Goal: Transaction & Acquisition: Book appointment/travel/reservation

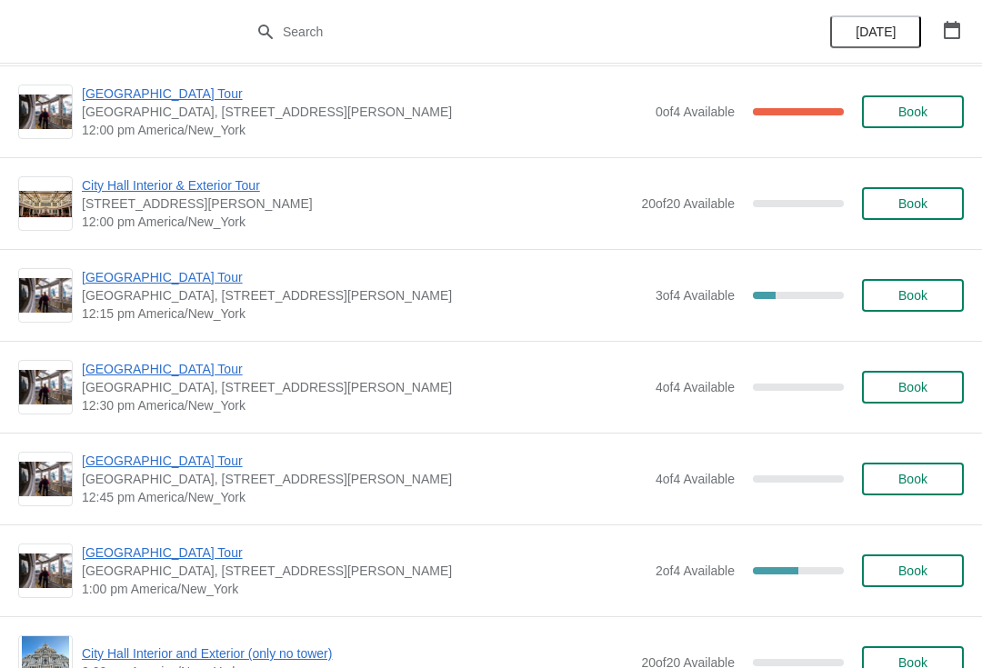
scroll to position [838, 0]
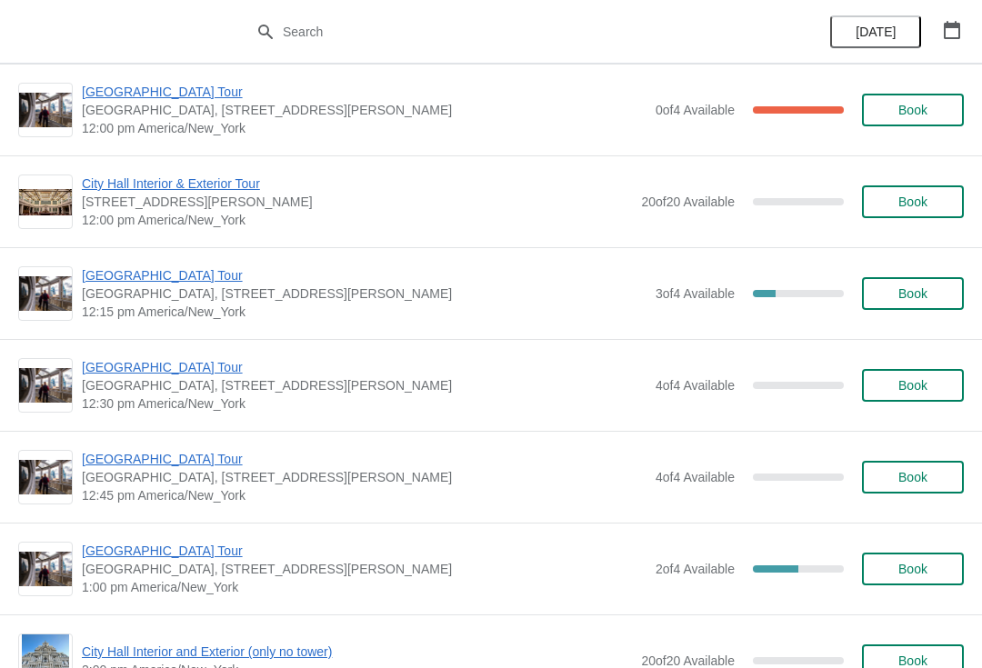
click at [111, 278] on span "[GEOGRAPHIC_DATA] Tour" at bounding box center [364, 275] width 565 height 18
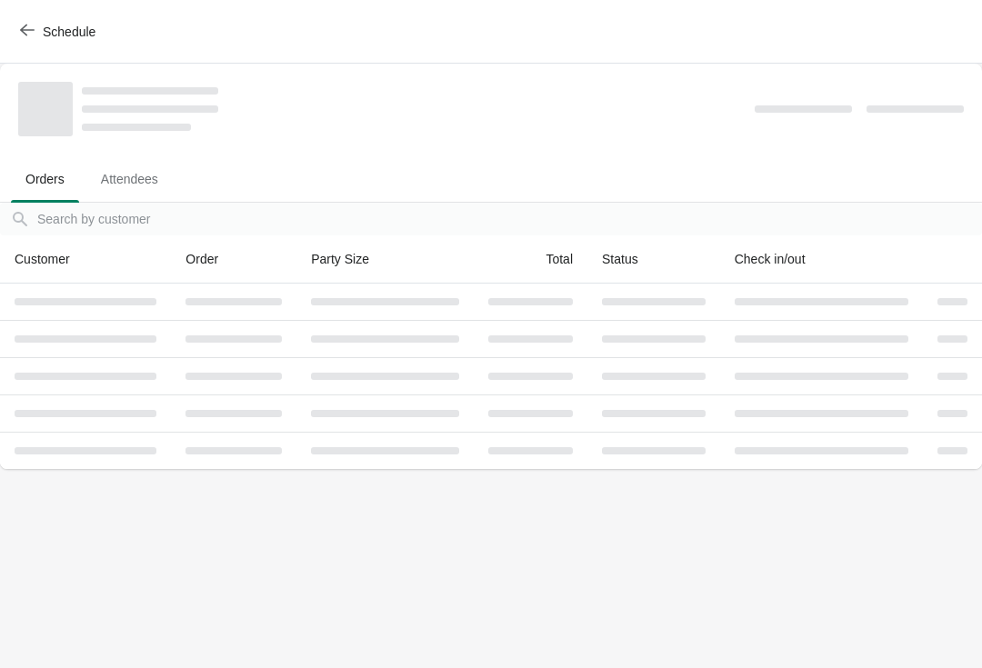
scroll to position [0, 0]
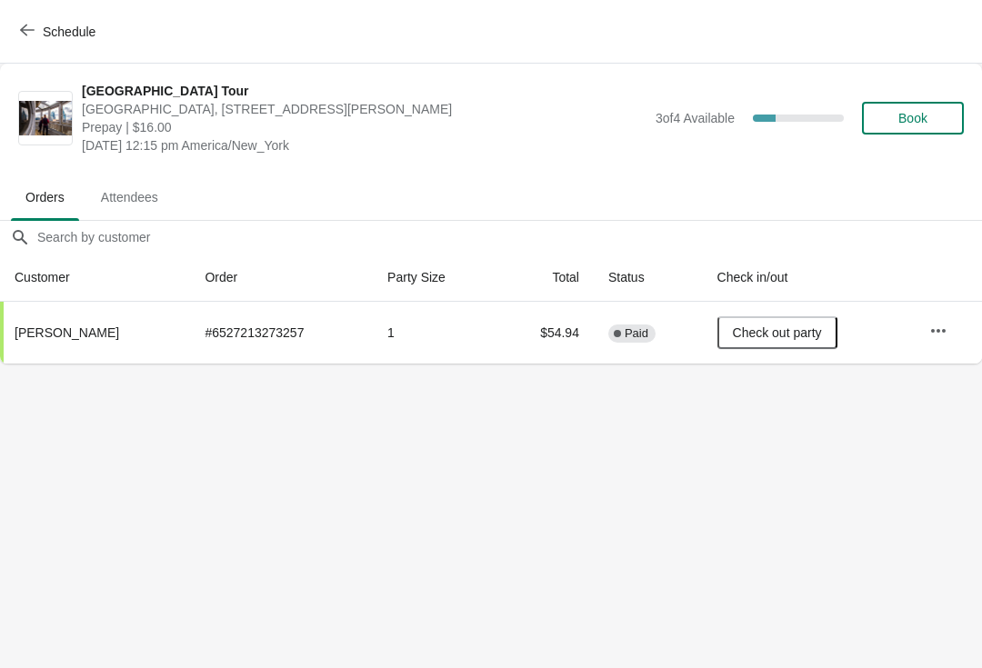
click at [20, 35] on icon "button" at bounding box center [27, 30] width 15 height 15
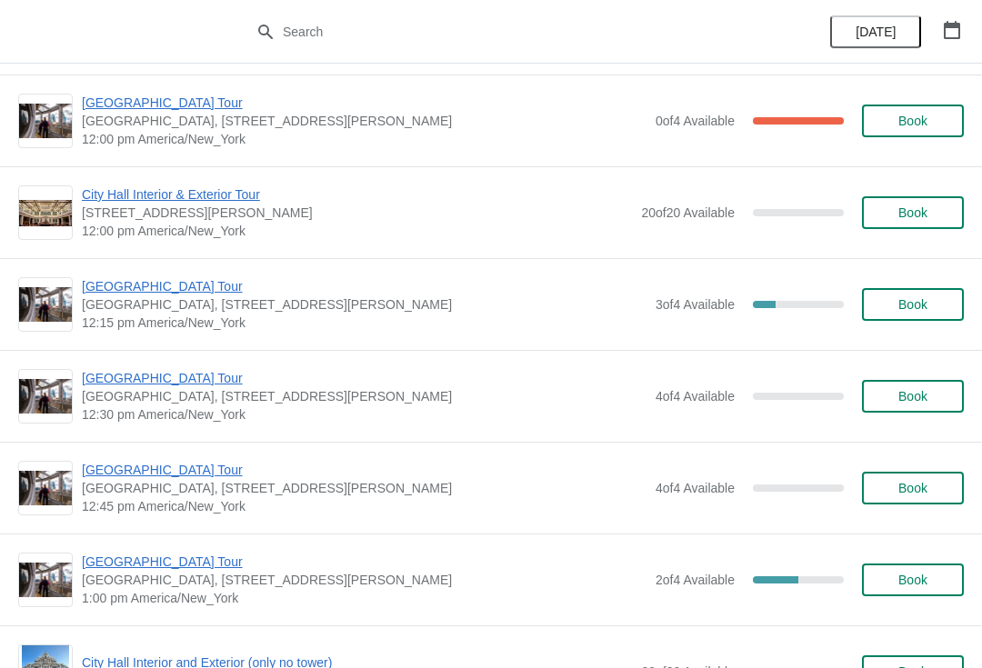
scroll to position [833, 0]
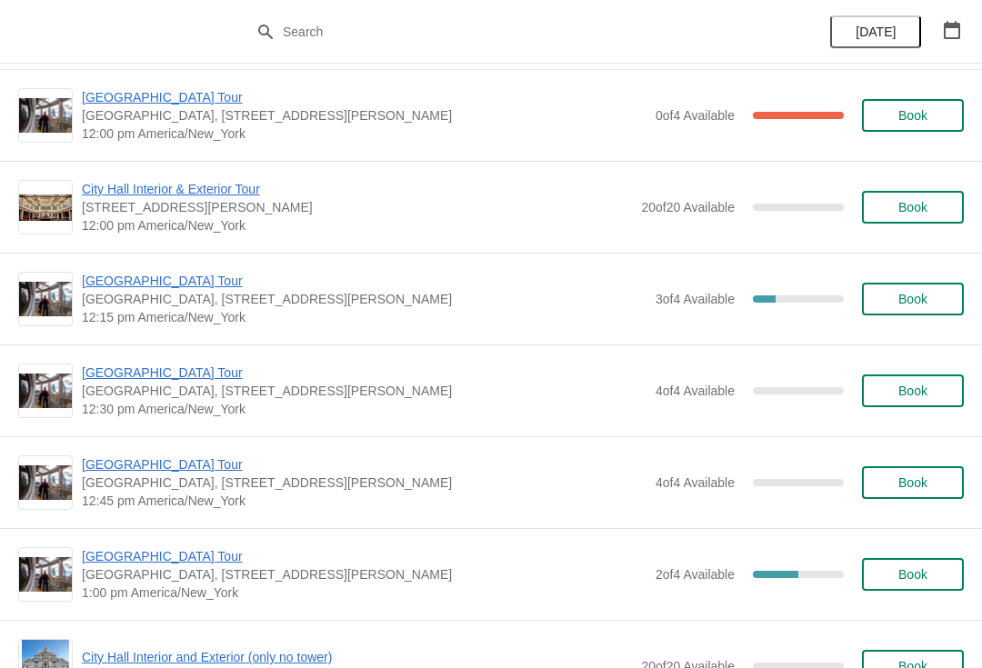
click at [105, 372] on span "[GEOGRAPHIC_DATA] Tour" at bounding box center [364, 373] width 565 height 18
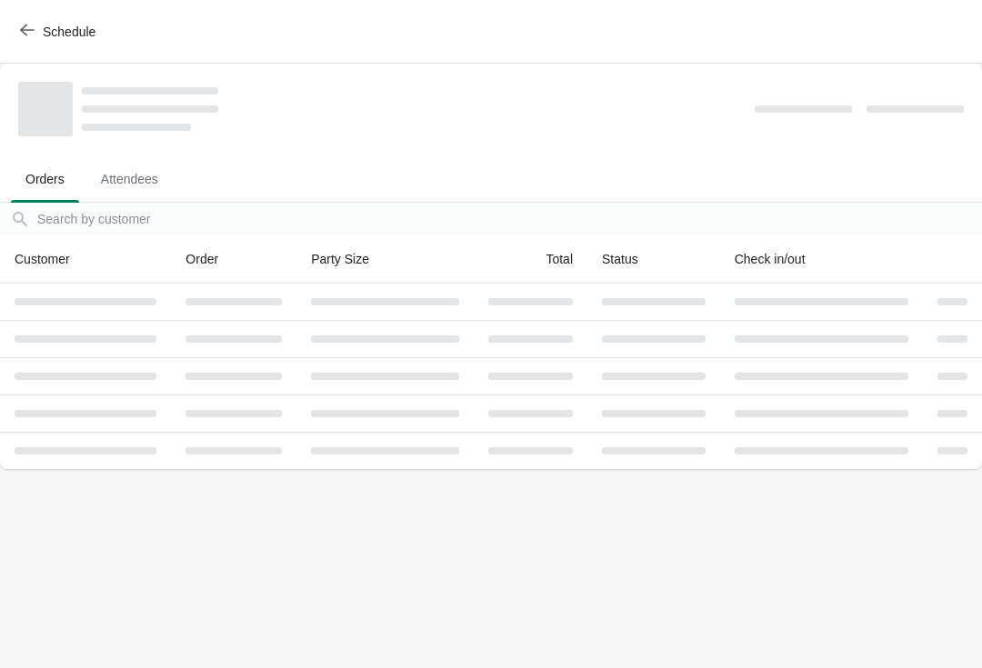
scroll to position [0, 0]
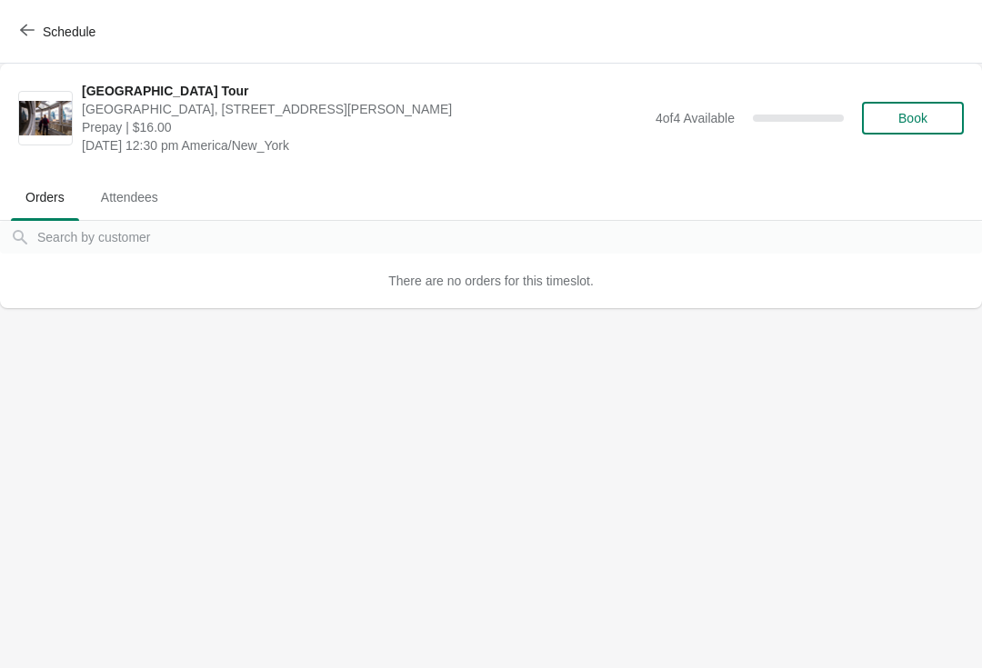
click at [25, 32] on icon "button" at bounding box center [27, 30] width 15 height 15
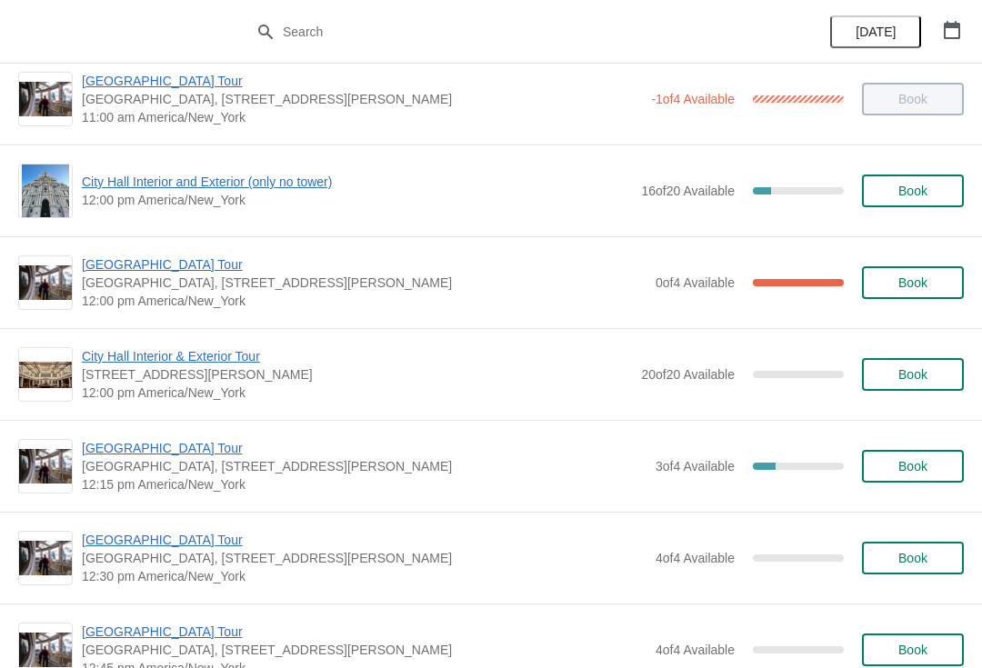
scroll to position [663, 0]
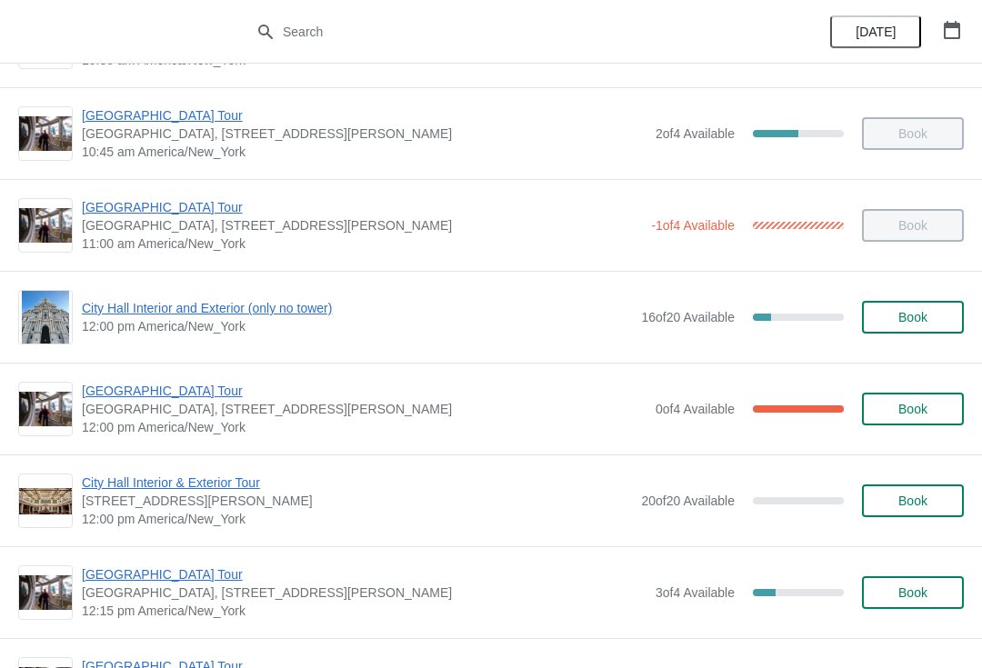
scroll to position [538, 0]
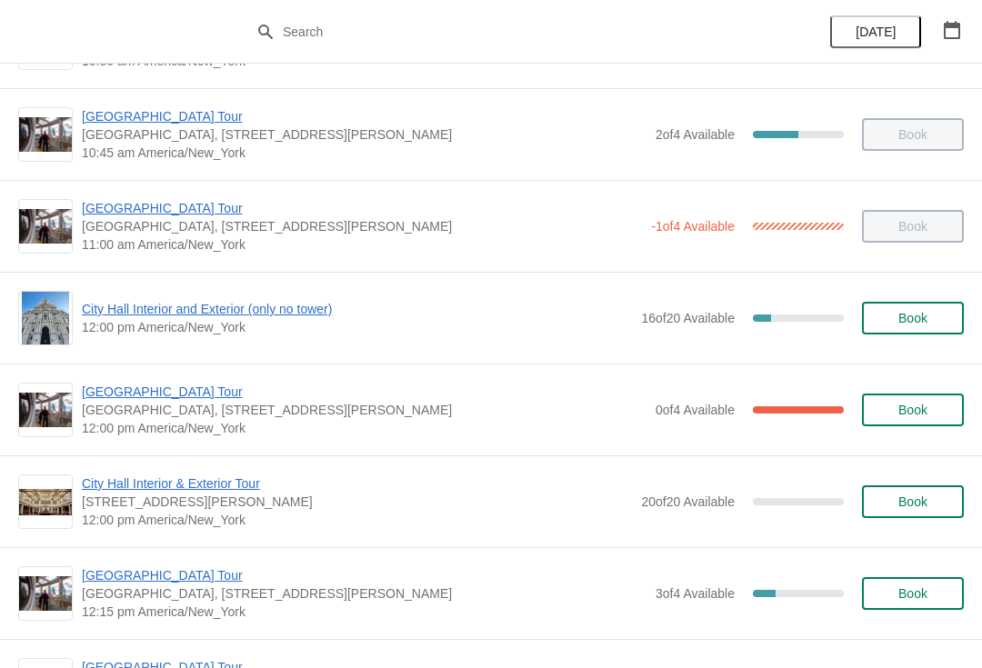
click at [113, 316] on span "City Hall Interior and Exterior (only no tower)" at bounding box center [357, 309] width 550 height 18
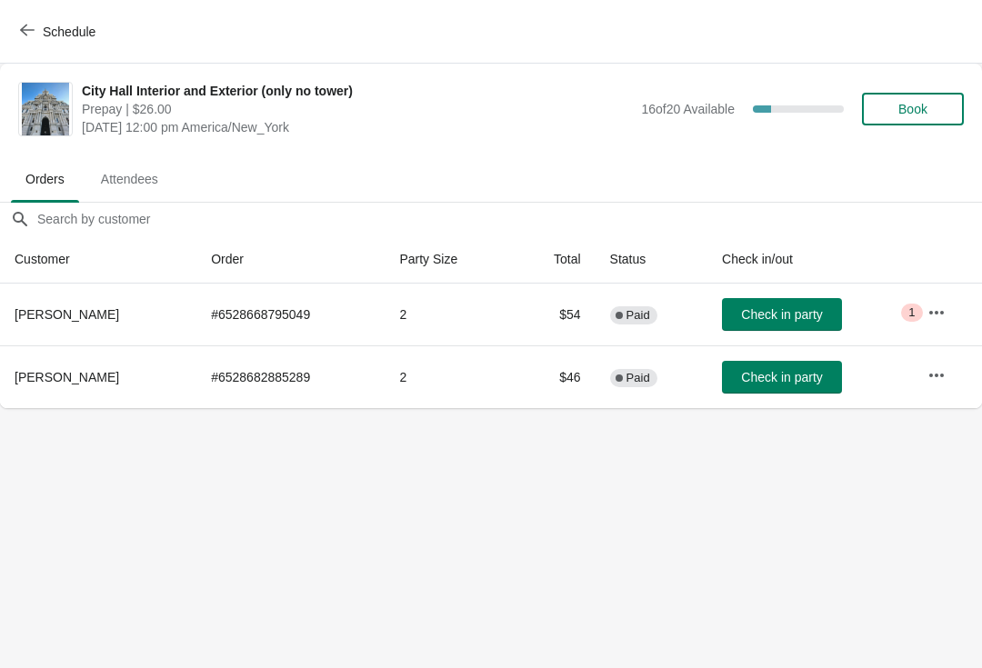
click at [779, 382] on span "Check in party" at bounding box center [781, 377] width 81 height 15
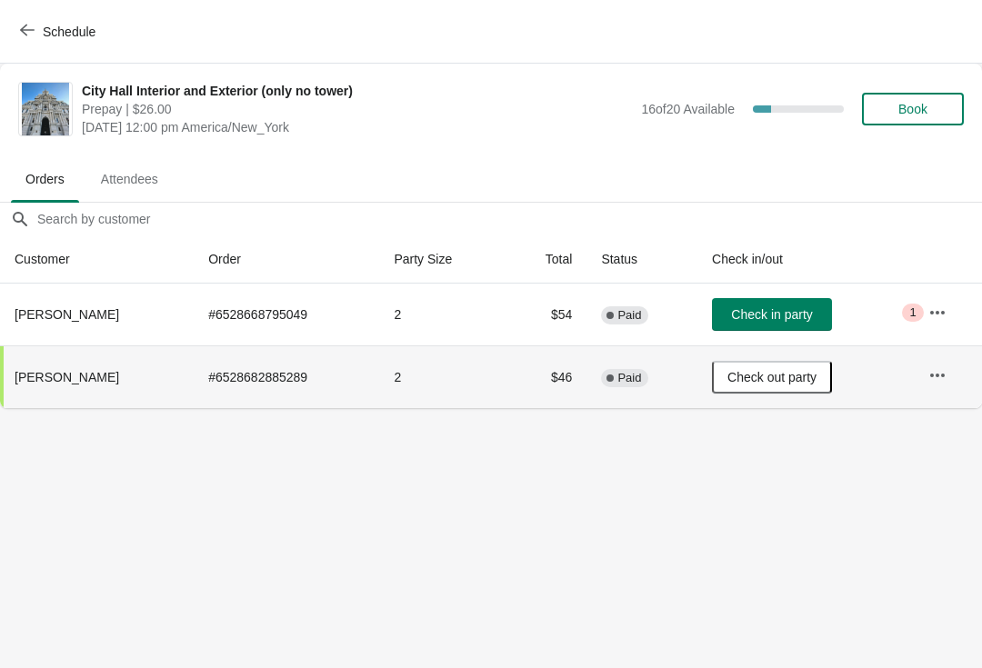
click at [30, 32] on icon "button" at bounding box center [27, 30] width 15 height 15
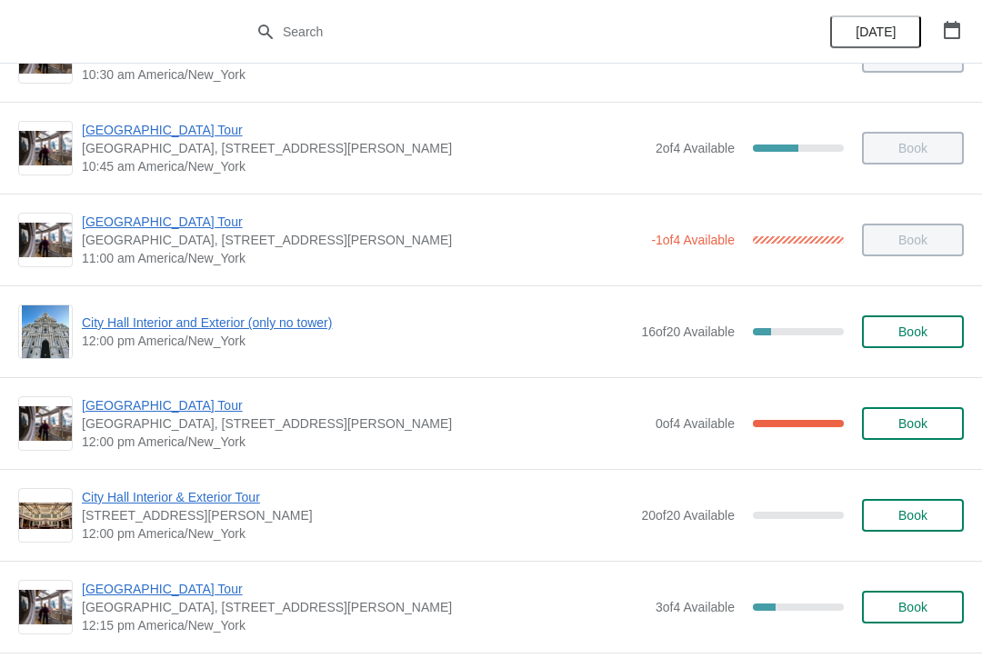
scroll to position [519, 0]
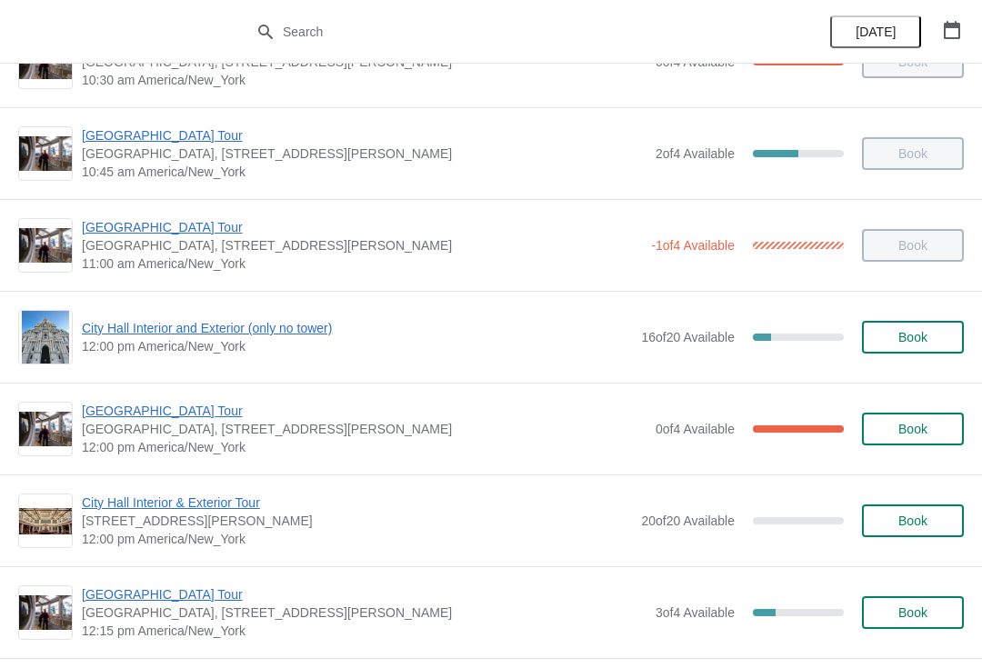
click at [91, 328] on span "City Hall Interior and Exterior (only no tower)" at bounding box center [357, 328] width 550 height 18
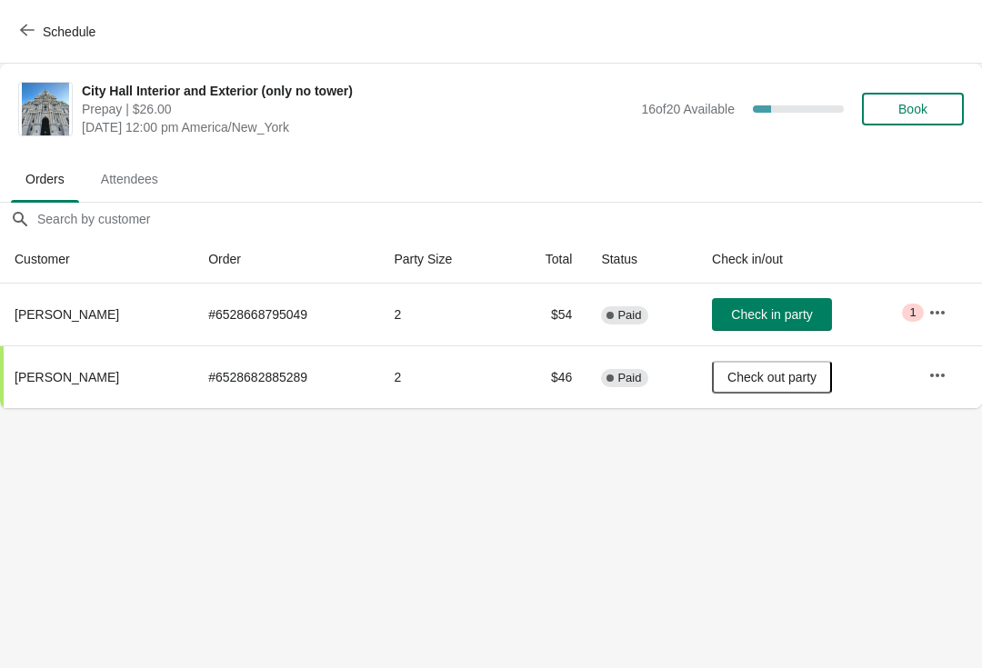
scroll to position [0, 0]
click at [25, 32] on icon "button" at bounding box center [27, 30] width 15 height 15
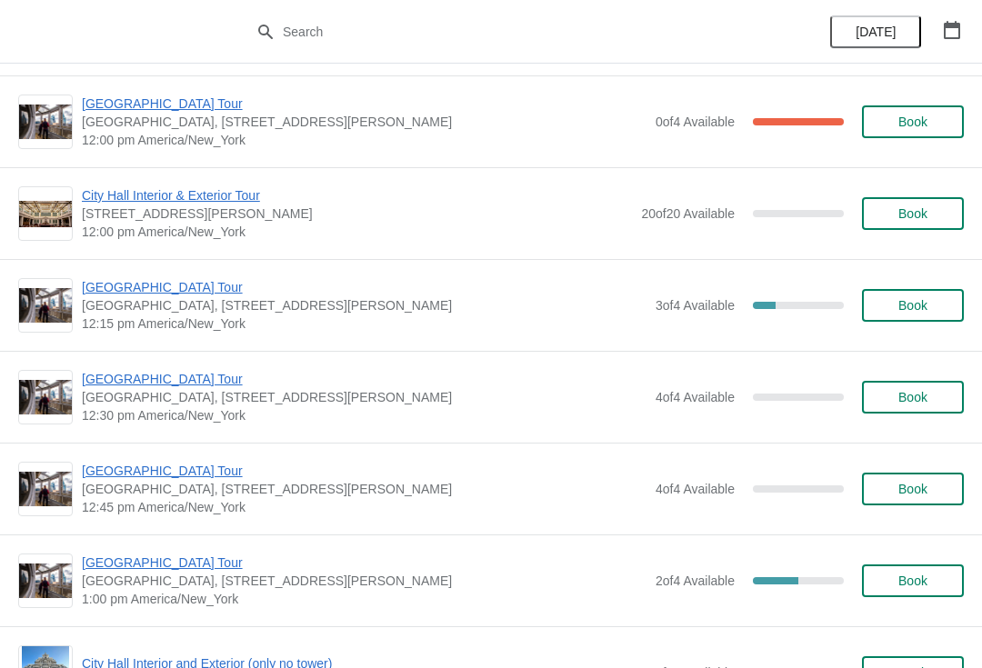
scroll to position [839, 0]
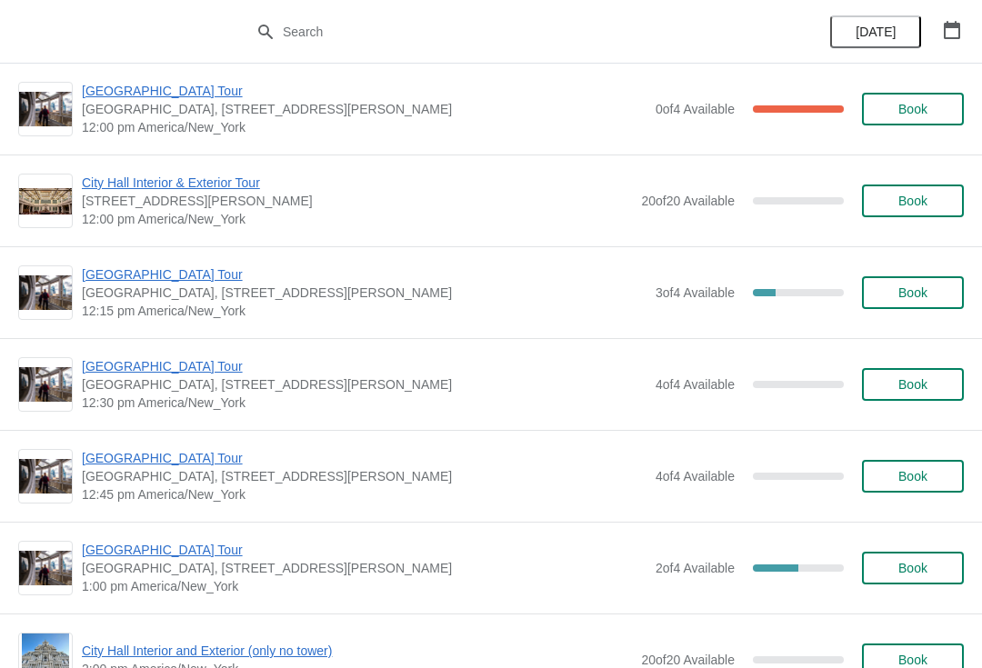
click at [106, 271] on span "[GEOGRAPHIC_DATA] Tour" at bounding box center [364, 274] width 565 height 18
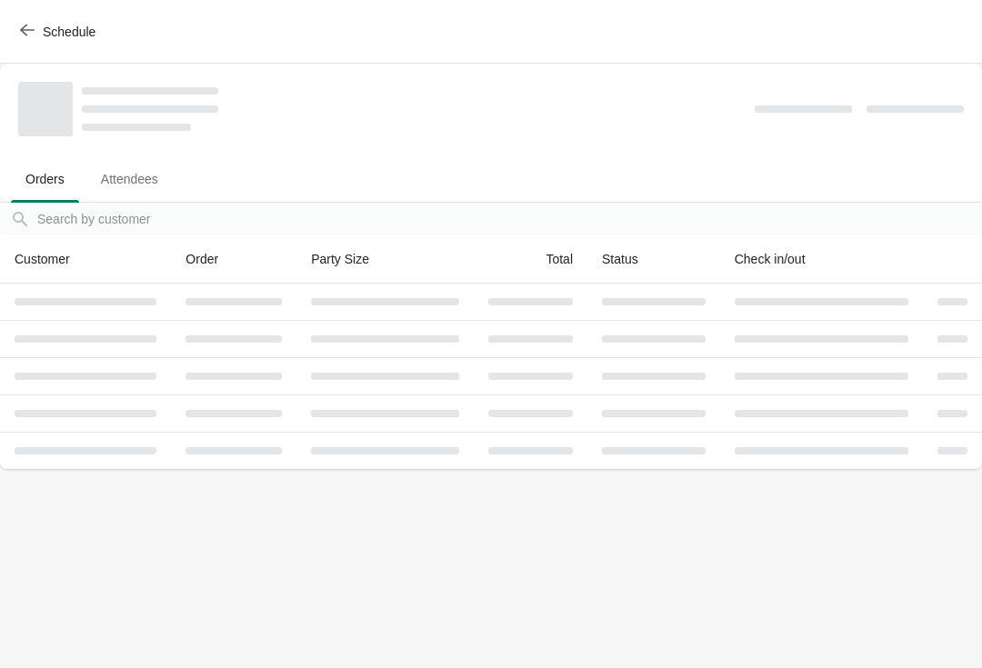
scroll to position [0, 0]
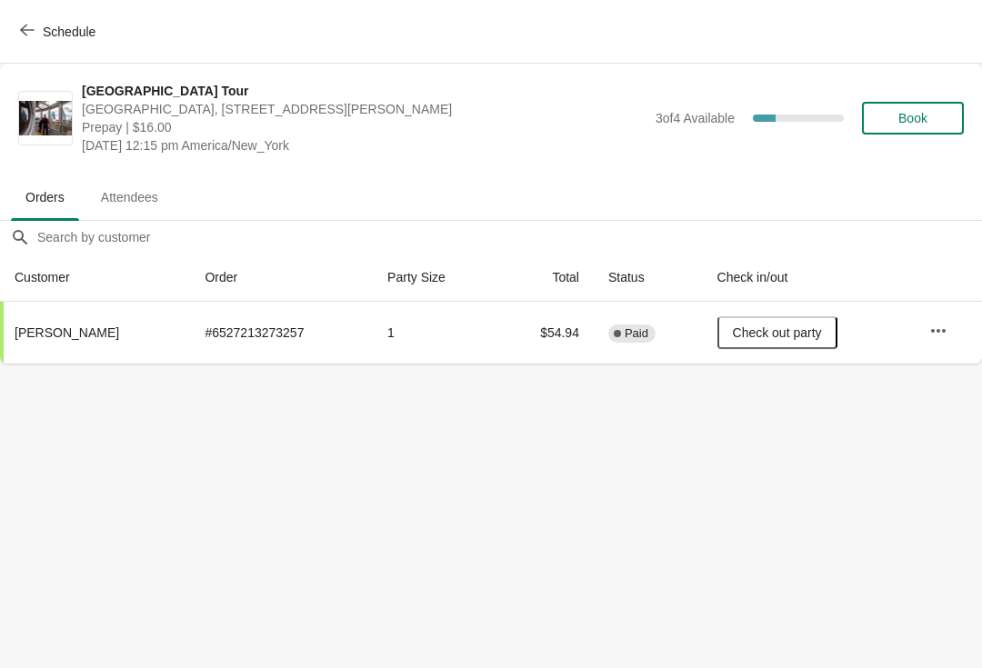
click at [905, 107] on button "Book" at bounding box center [913, 118] width 102 height 33
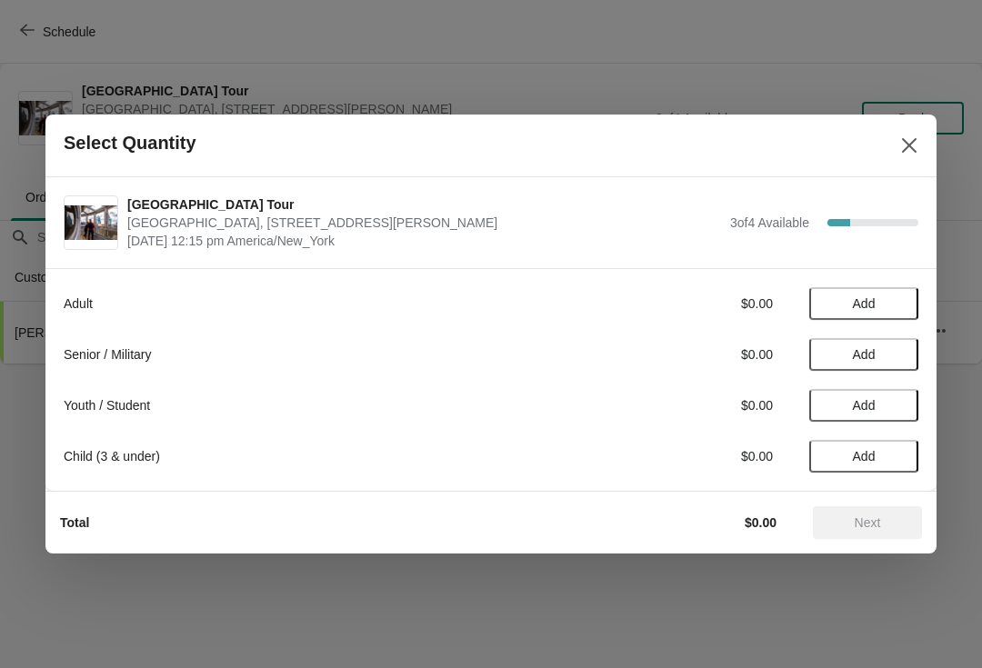
click at [839, 350] on span "Add" at bounding box center [863, 354] width 76 height 15
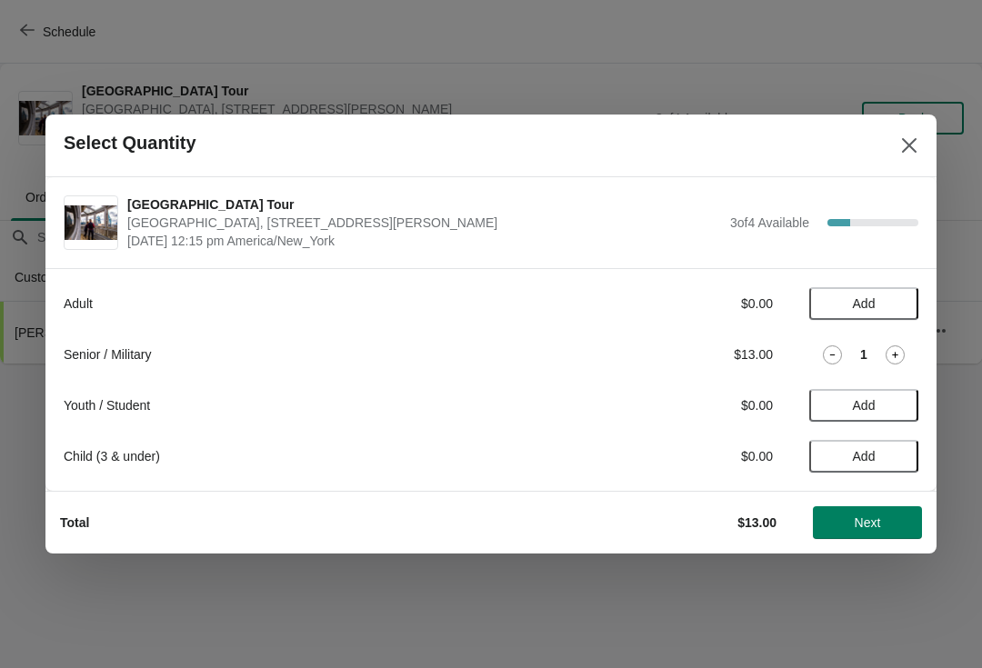
click at [851, 530] on button "Next" at bounding box center [867, 522] width 109 height 33
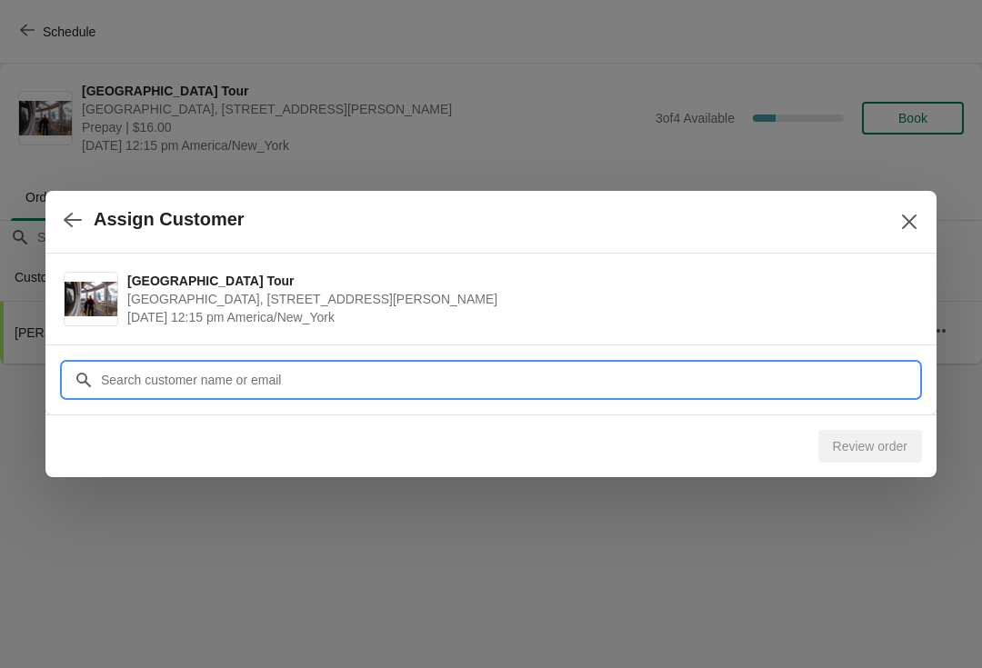
click at [105, 373] on input "Customer" at bounding box center [509, 380] width 818 height 33
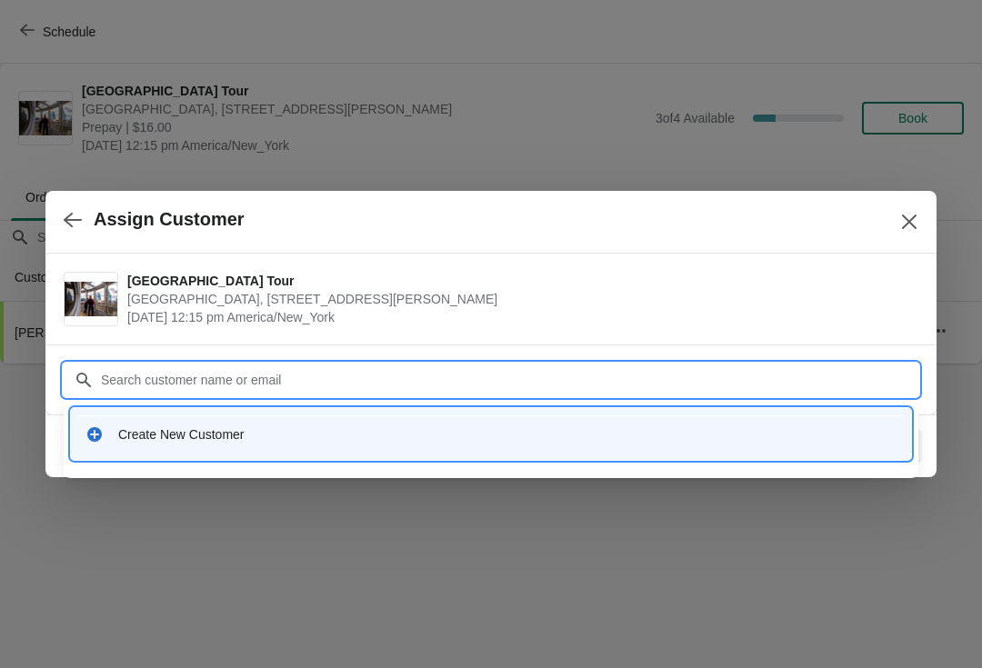
click at [138, 438] on div "Create New Customer" at bounding box center [507, 434] width 778 height 18
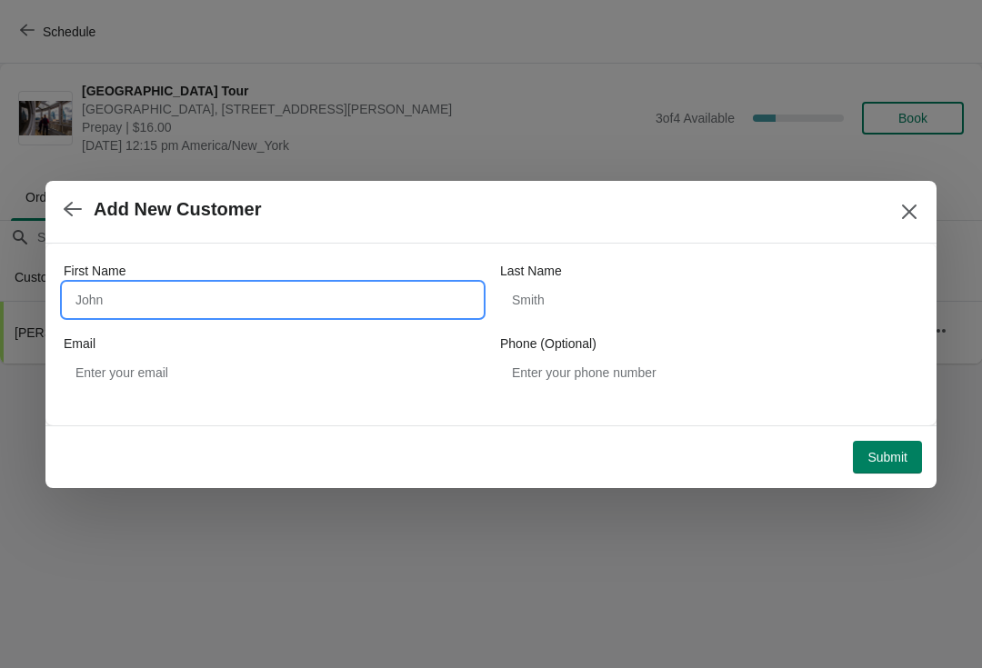
click at [105, 302] on input "First Name" at bounding box center [273, 300] width 418 height 33
type input "Hui"
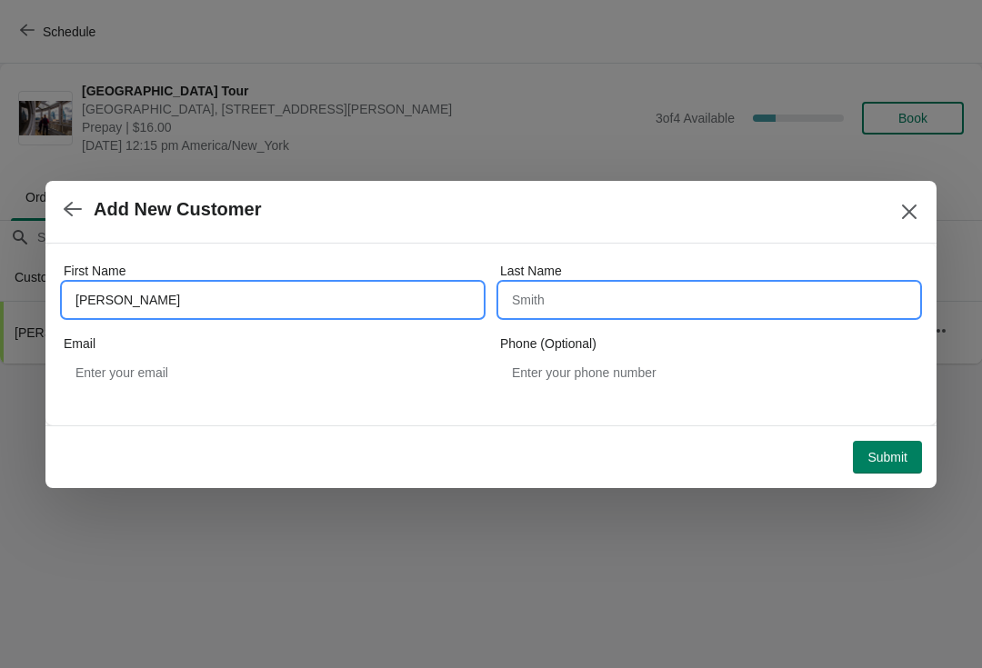
click at [634, 300] on input "Last Name" at bounding box center [709, 300] width 418 height 33
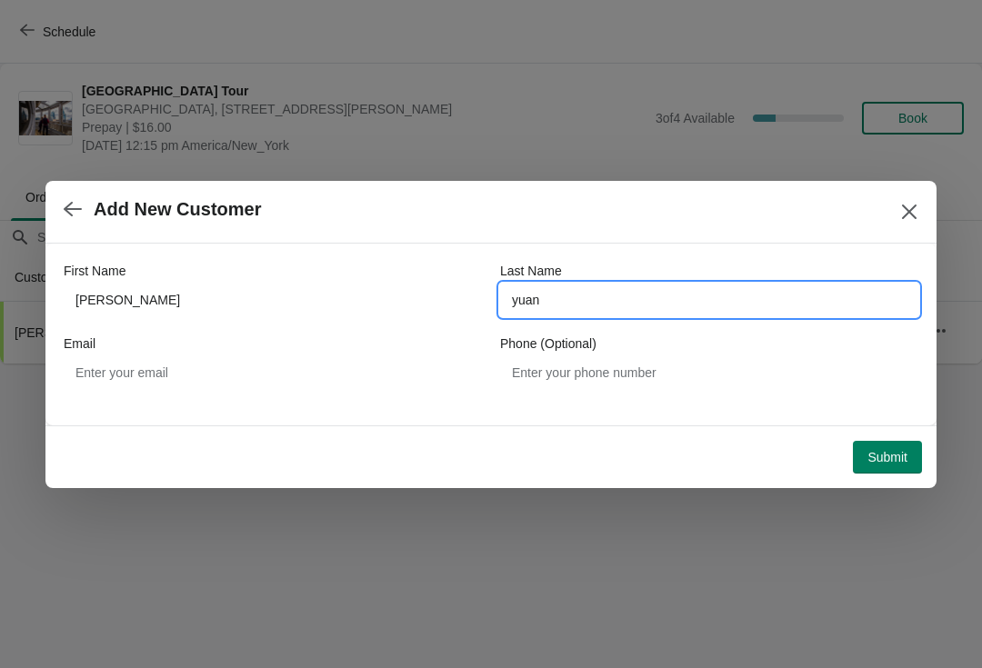
type input "yuan"
click at [897, 450] on span "Submit" at bounding box center [887, 457] width 40 height 15
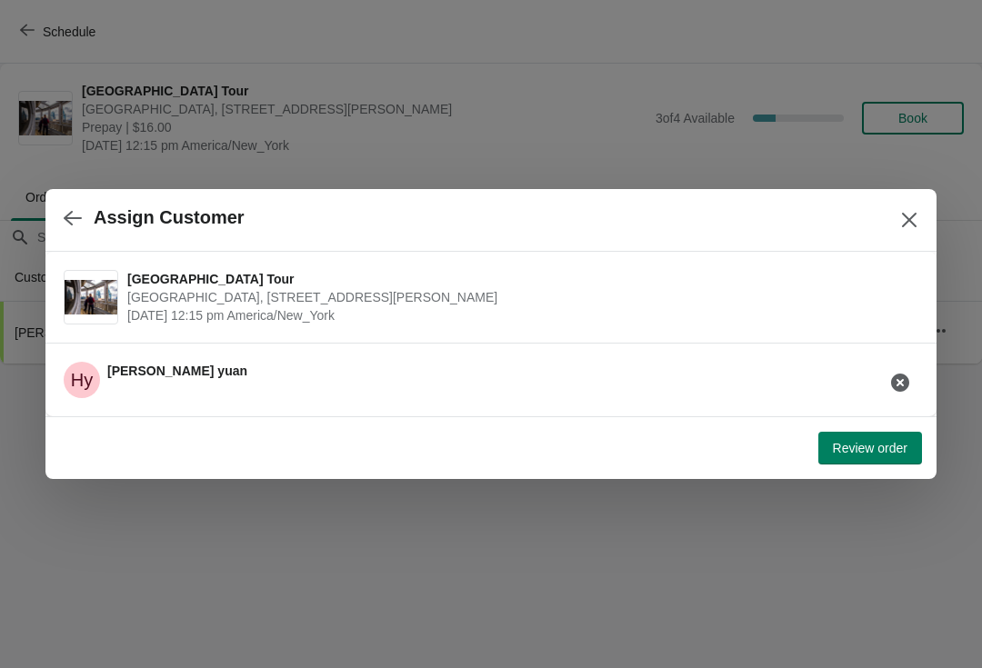
click at [899, 449] on span "Review order" at bounding box center [870, 448] width 75 height 15
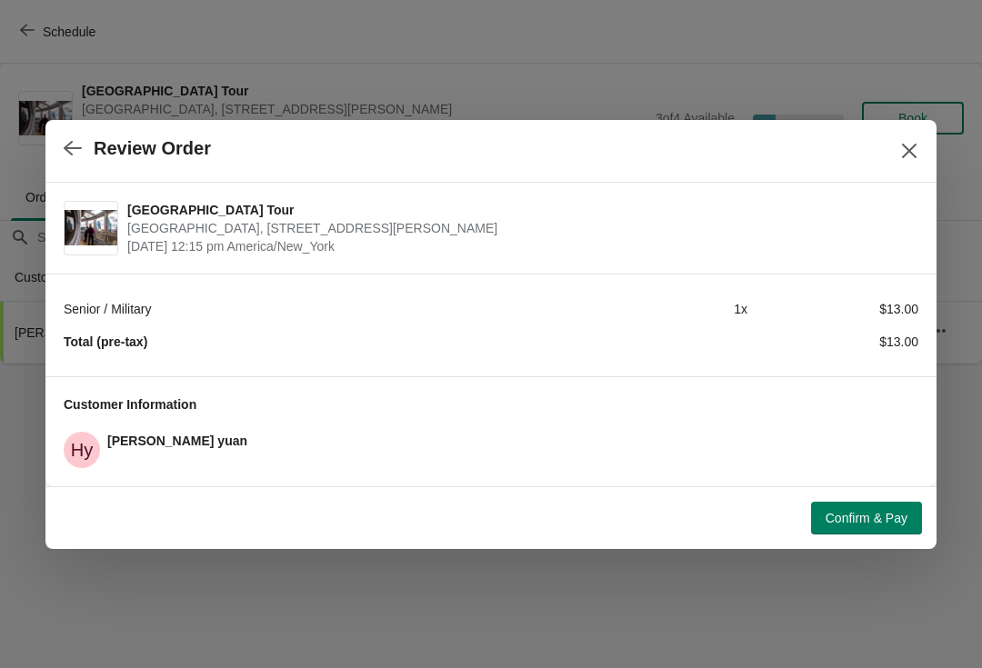
click at [903, 516] on span "Confirm & Pay" at bounding box center [866, 518] width 82 height 15
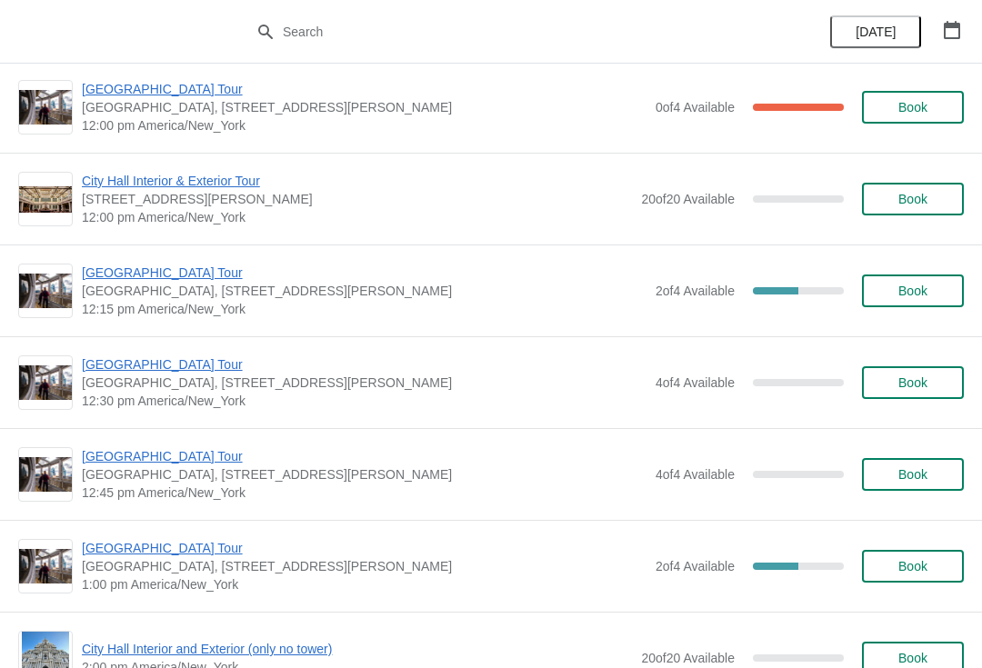
scroll to position [836, 0]
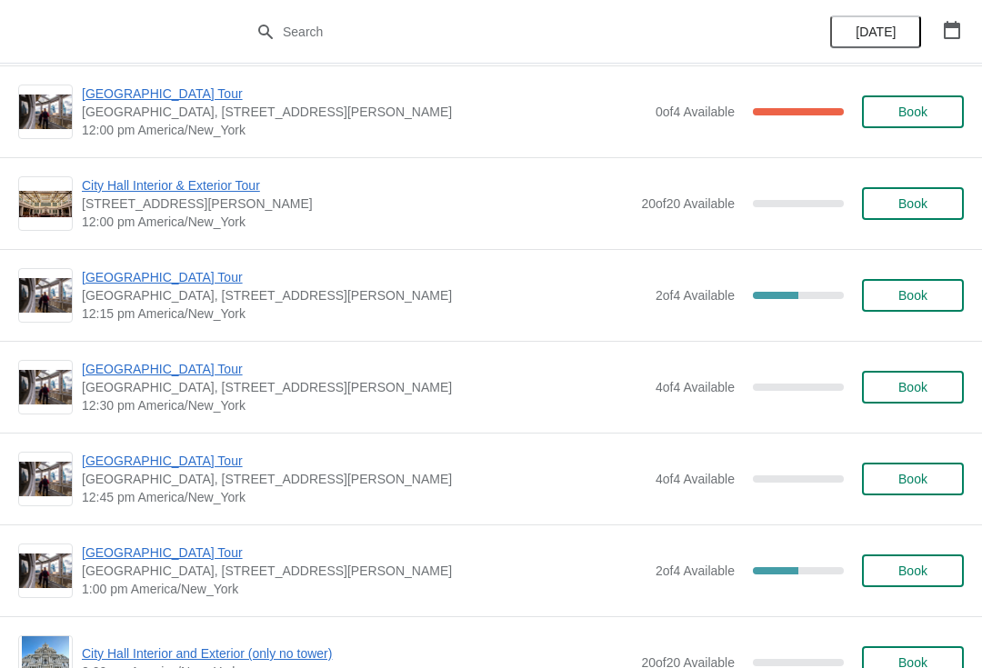
click at [101, 280] on span "[GEOGRAPHIC_DATA] Tour" at bounding box center [364, 277] width 565 height 18
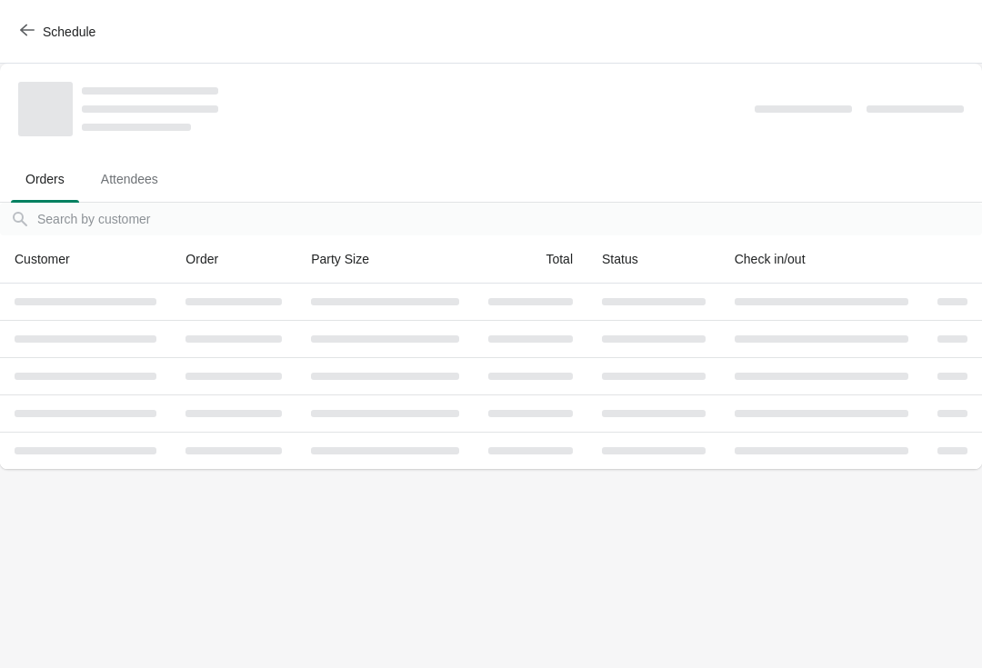
scroll to position [0, 0]
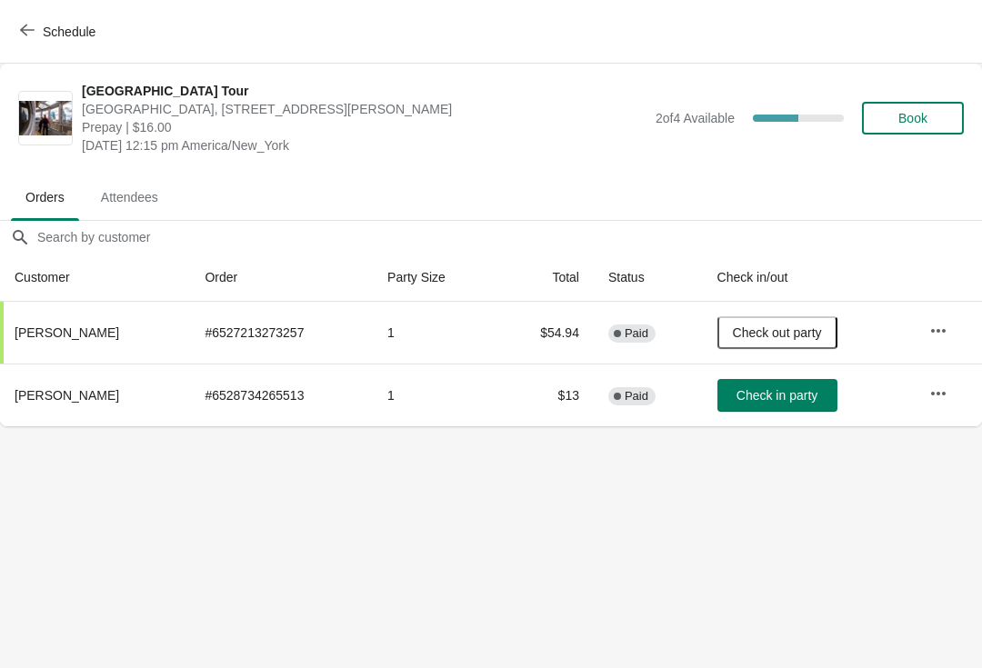
click at [939, 397] on icon "button" at bounding box center [938, 394] width 18 height 18
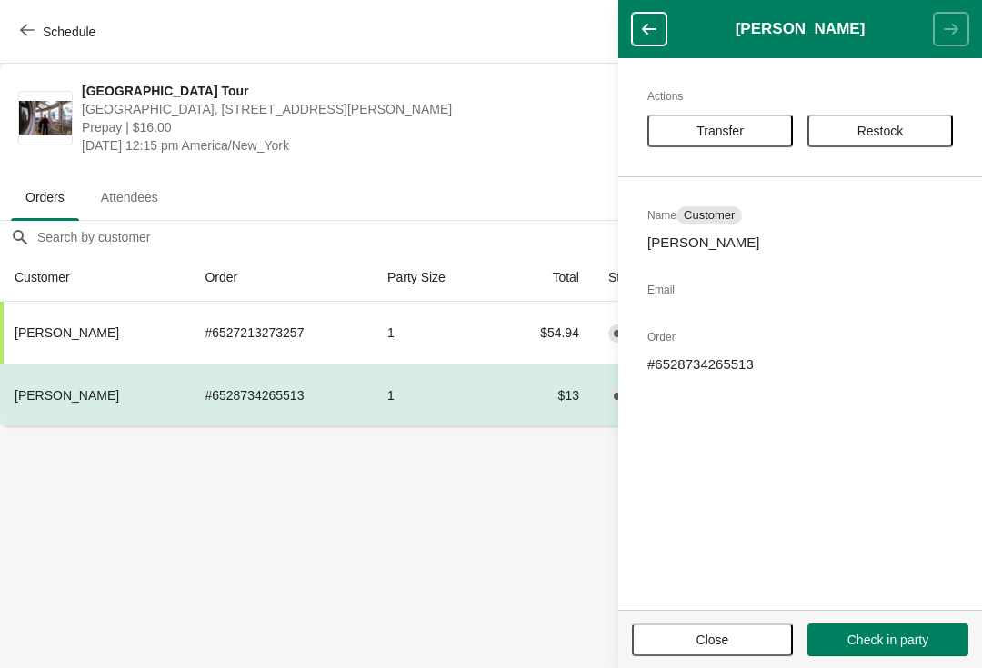
click at [759, 141] on button "Transfer" at bounding box center [719, 131] width 145 height 33
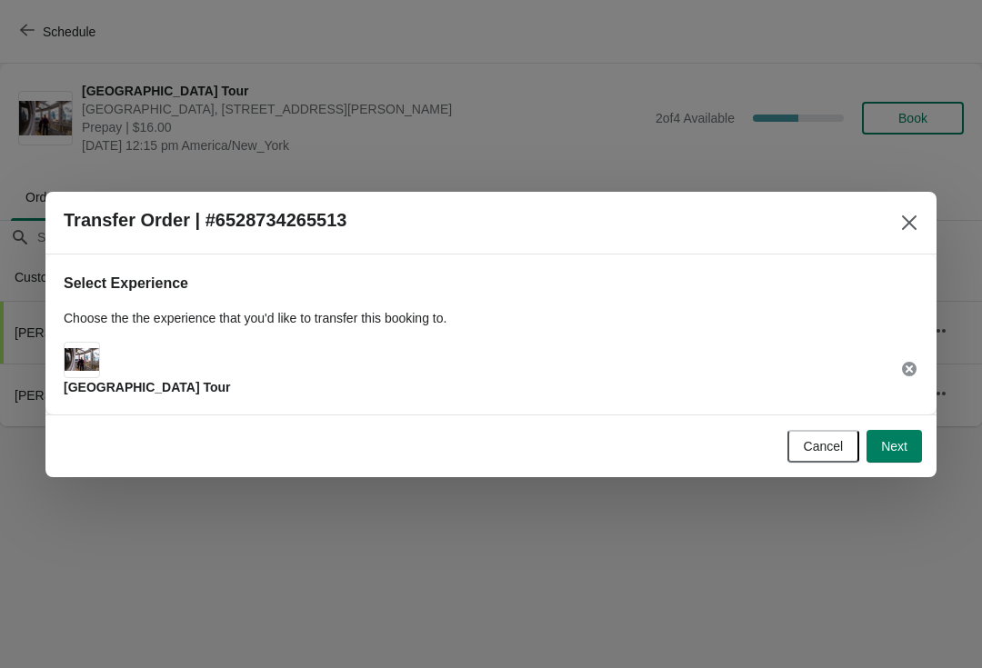
click at [918, 445] on button "Next" at bounding box center [893, 446] width 55 height 33
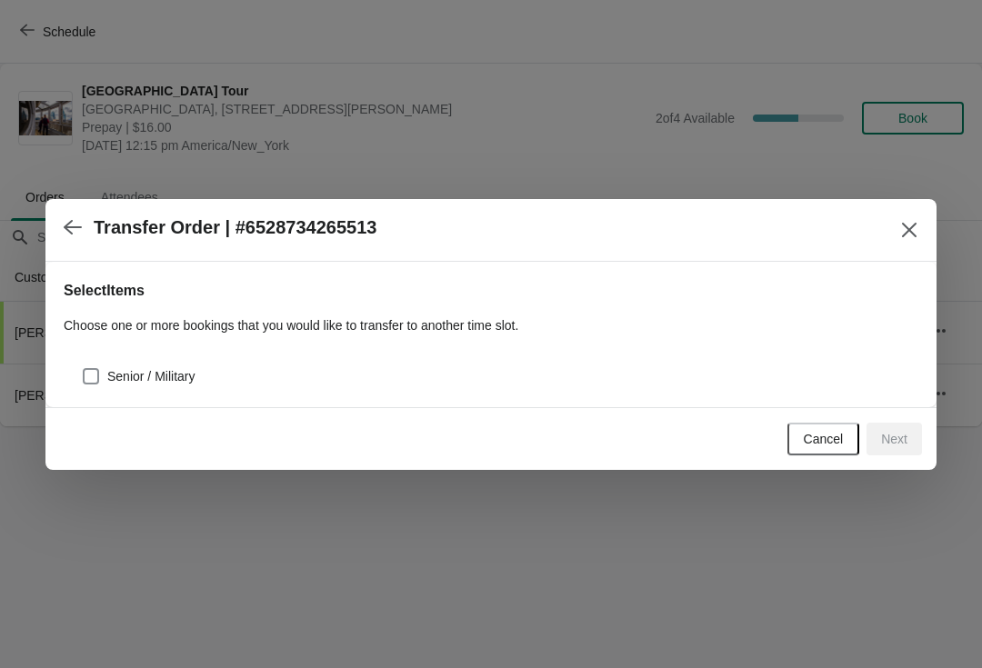
click at [89, 373] on span at bounding box center [91, 376] width 16 height 16
click at [84, 369] on input "Senior / Military" at bounding box center [83, 368] width 1 height 1
checkbox input "true"
select select "Senior / Military"
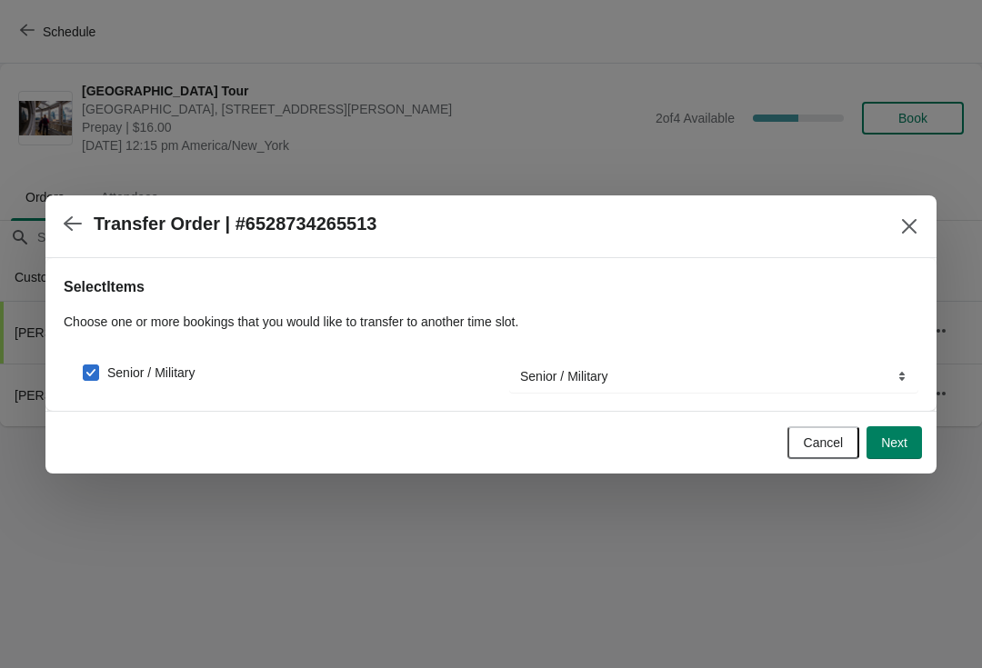
click at [902, 440] on span "Next" at bounding box center [894, 442] width 26 height 15
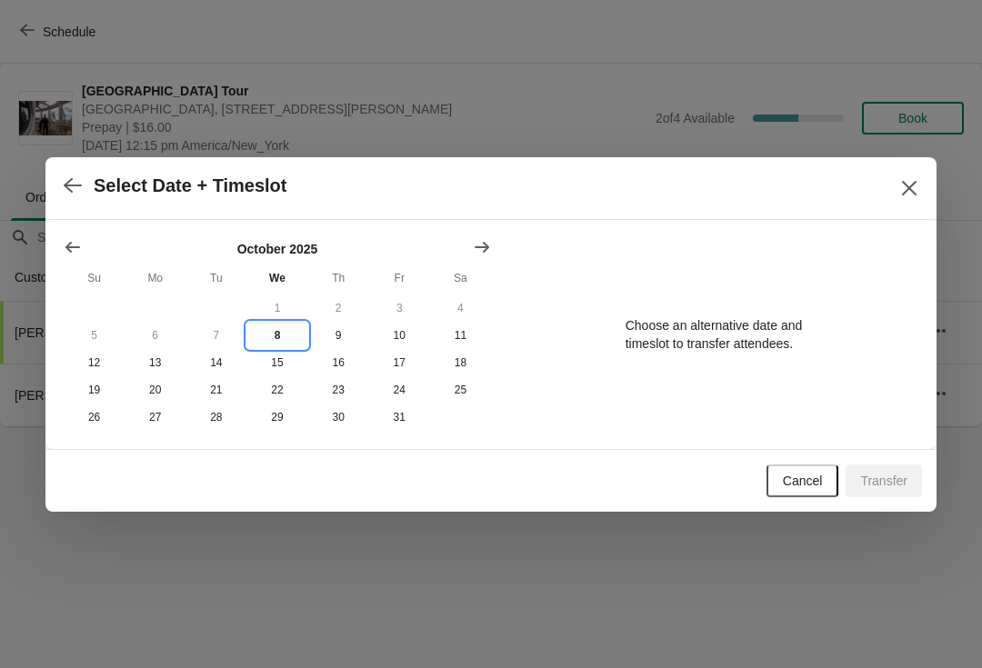
click at [268, 327] on button "8" at bounding box center [276, 335] width 61 height 27
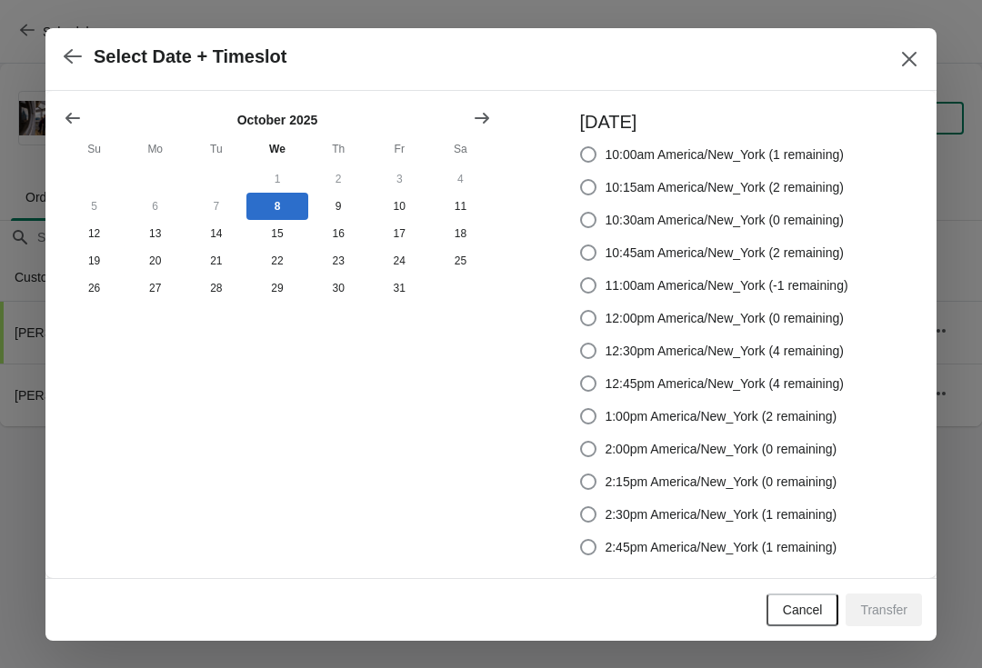
click at [595, 546] on span at bounding box center [588, 547] width 16 height 16
click at [581, 540] on input "2:45pm America/New_York (1 remaining)" at bounding box center [580, 539] width 1 height 1
radio input "true"
click at [886, 615] on span "Transfer" at bounding box center [883, 610] width 47 height 15
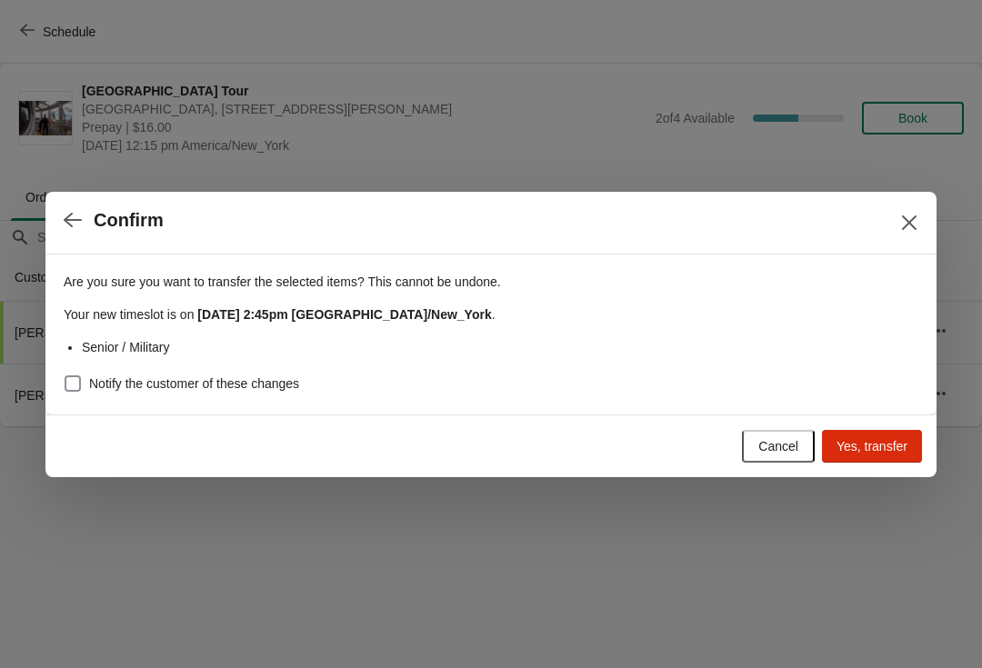
click at [78, 387] on span at bounding box center [73, 383] width 16 height 16
click at [65, 376] on input "Notify the customer of these changes" at bounding box center [65, 375] width 1 height 1
checkbox input "true"
click at [874, 449] on span "Yes, transfer" at bounding box center [871, 446] width 71 height 15
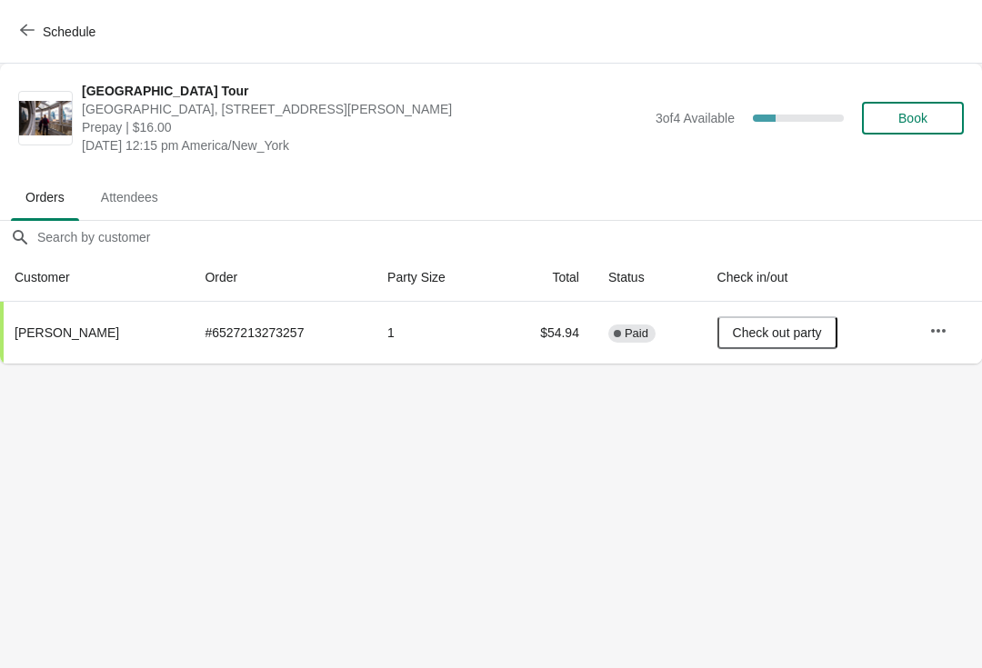
click at [15, 24] on button "Schedule" at bounding box center [59, 31] width 101 height 33
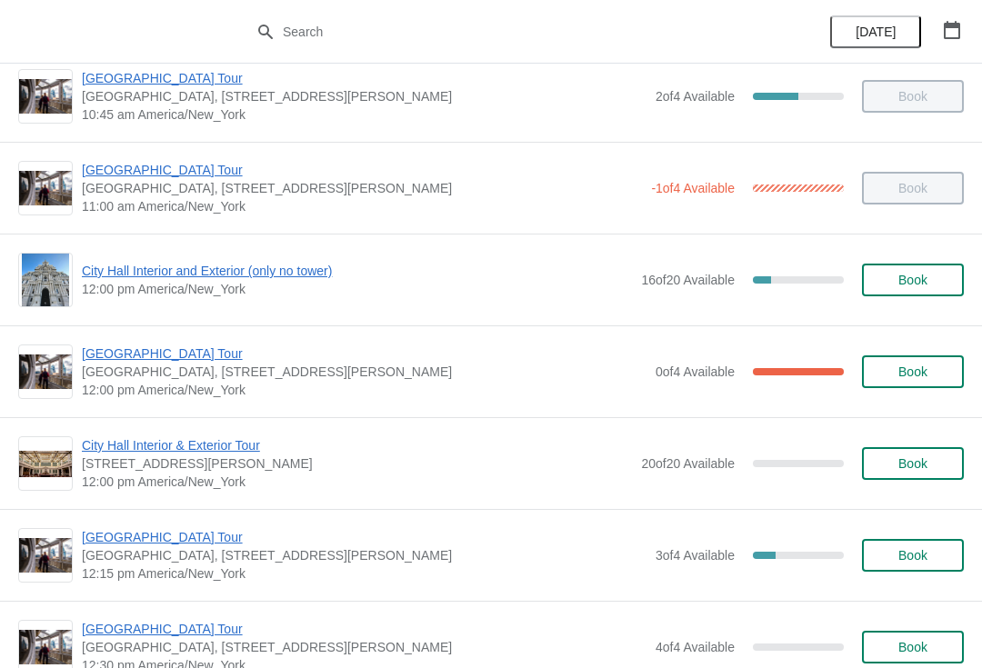
scroll to position [575, 0]
click at [125, 277] on span "City Hall Interior and Exterior (only no tower)" at bounding box center [357, 272] width 550 height 18
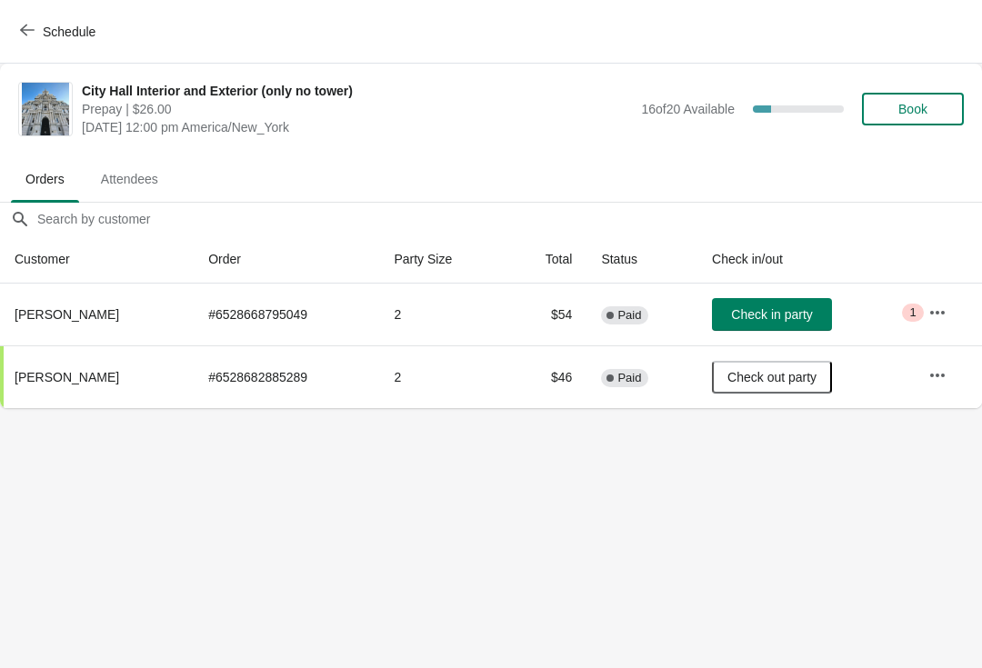
click at [910, 115] on span "Book" at bounding box center [912, 109] width 29 height 15
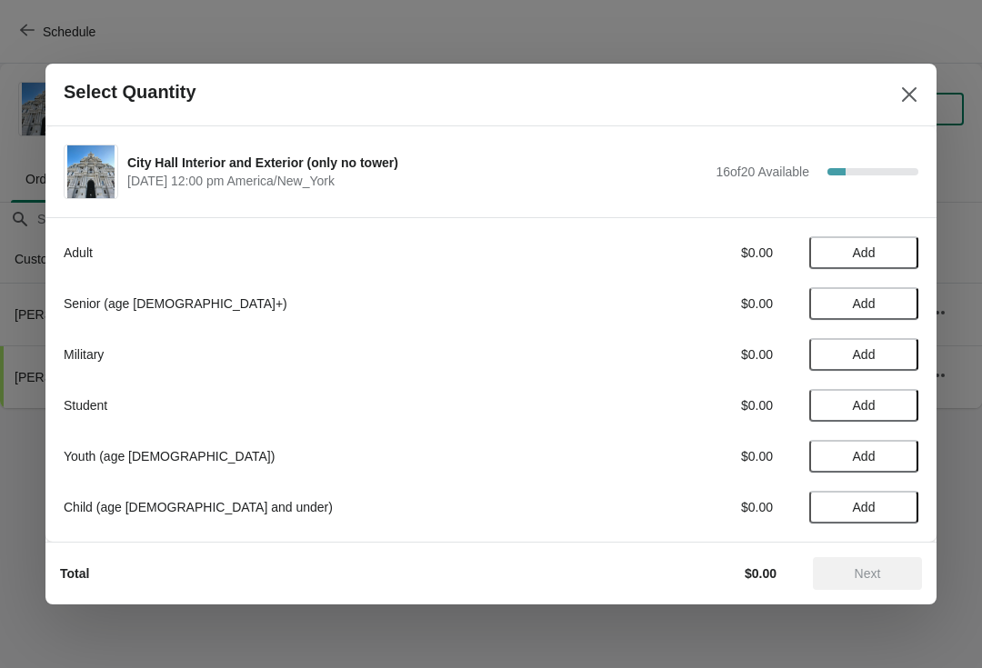
click at [869, 251] on span "Add" at bounding box center [864, 252] width 23 height 15
click at [884, 578] on span "Next" at bounding box center [867, 573] width 80 height 15
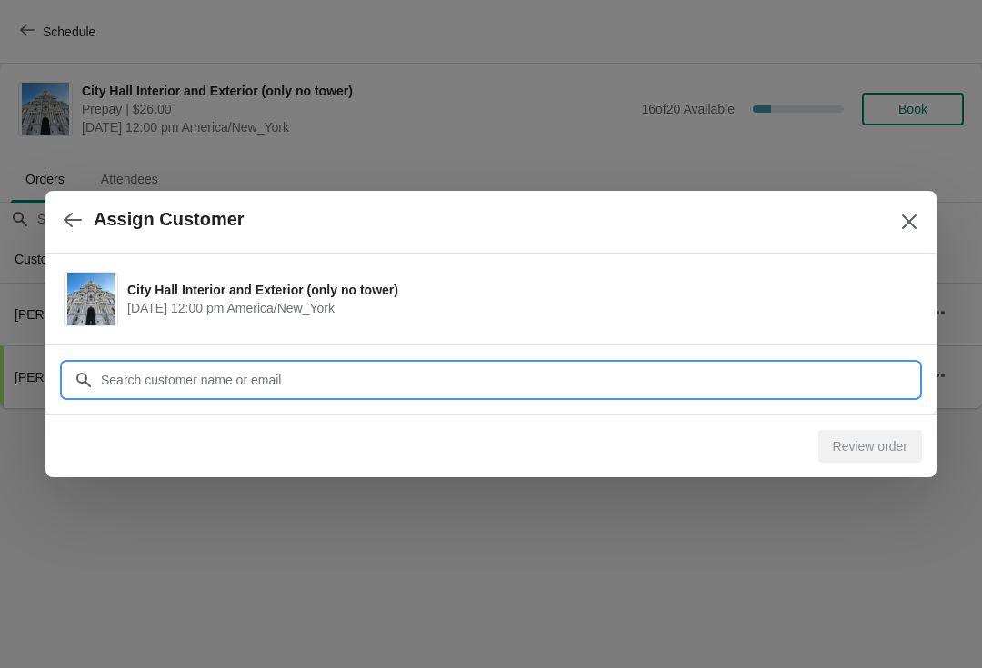
click at [130, 378] on input "Customer" at bounding box center [509, 380] width 818 height 33
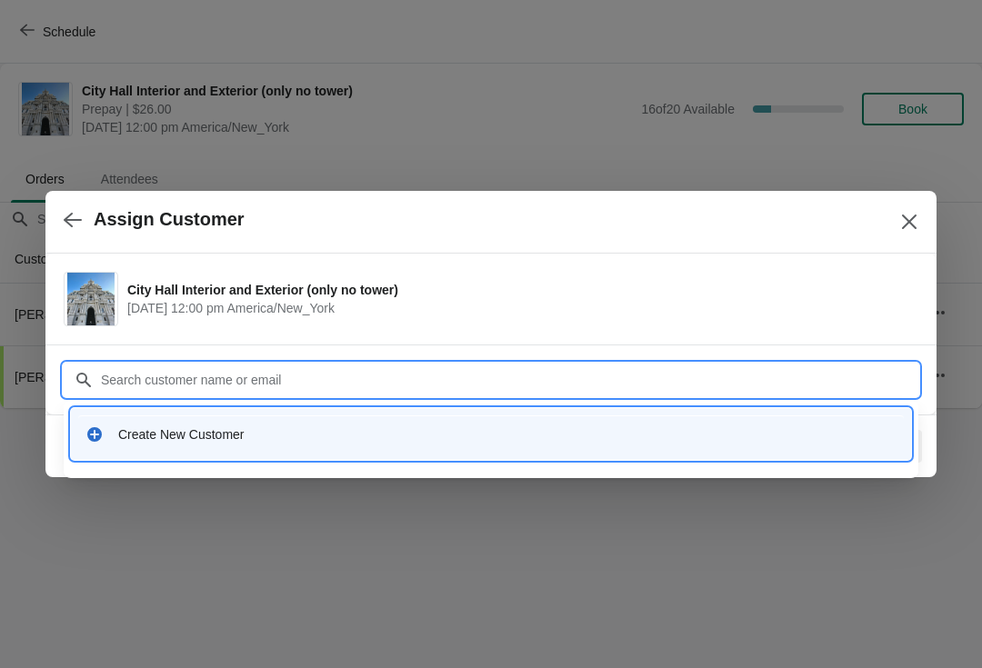
click at [134, 438] on div "Create New Customer" at bounding box center [507, 434] width 778 height 18
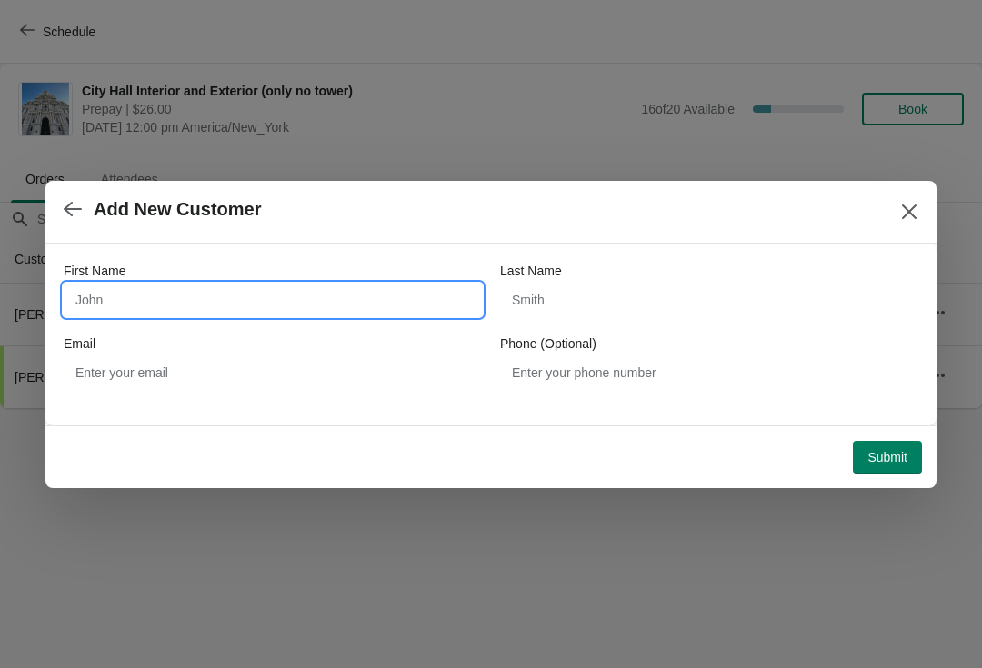
click at [86, 296] on input "First Name" at bounding box center [273, 300] width 418 height 33
type input "Cheryl"
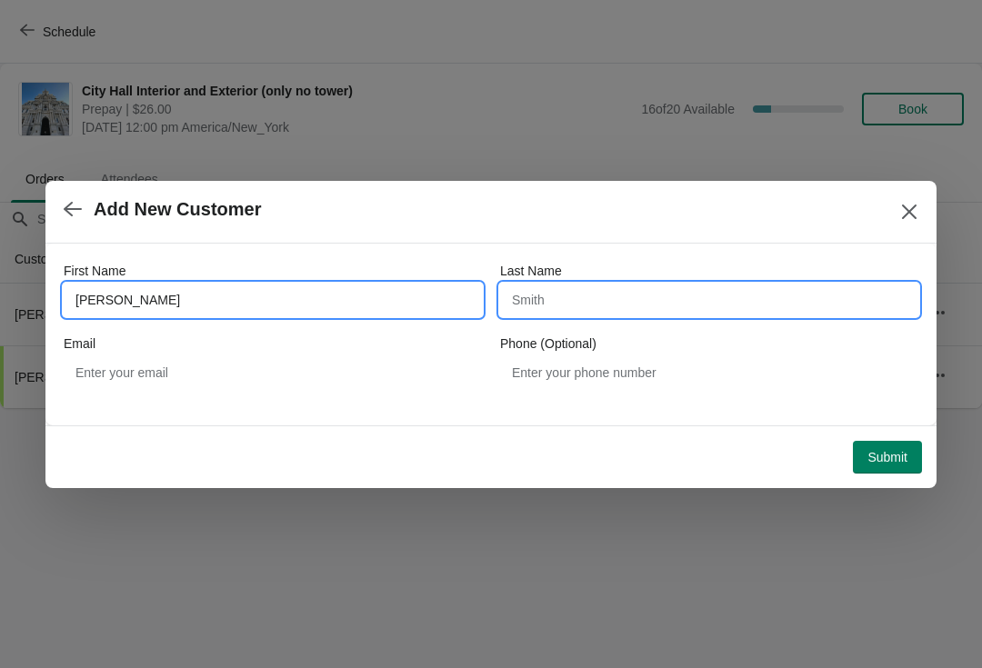
click at [637, 314] on input "Last Name" at bounding box center [709, 300] width 418 height 33
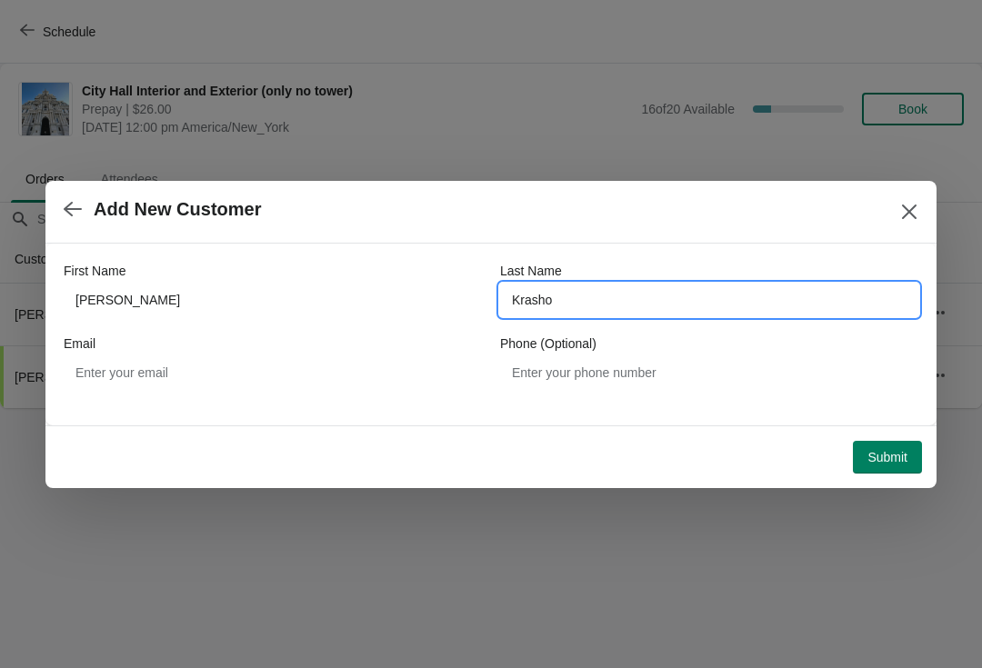
type input "Krasho"
click at [885, 458] on span "Submit" at bounding box center [887, 457] width 40 height 15
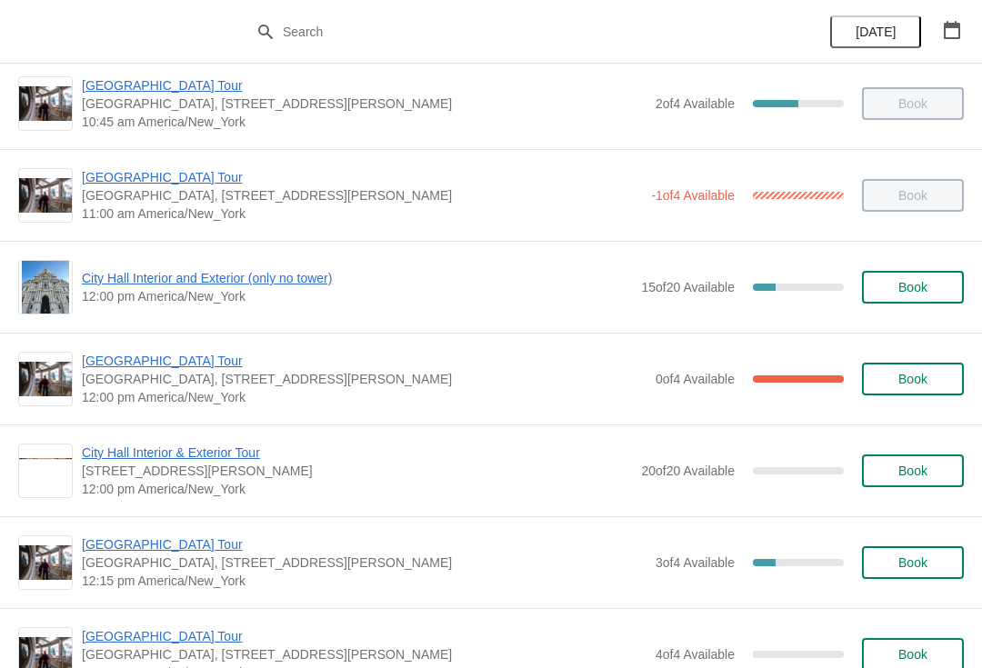
scroll to position [567, 0]
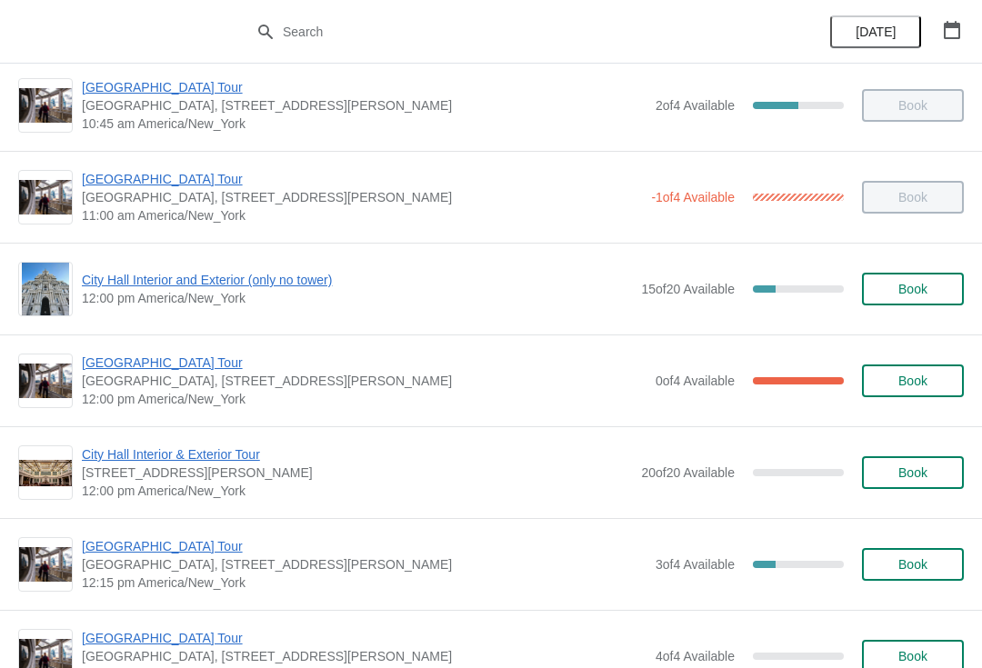
click at [127, 283] on span "City Hall Interior and Exterior (only no tower)" at bounding box center [357, 280] width 550 height 18
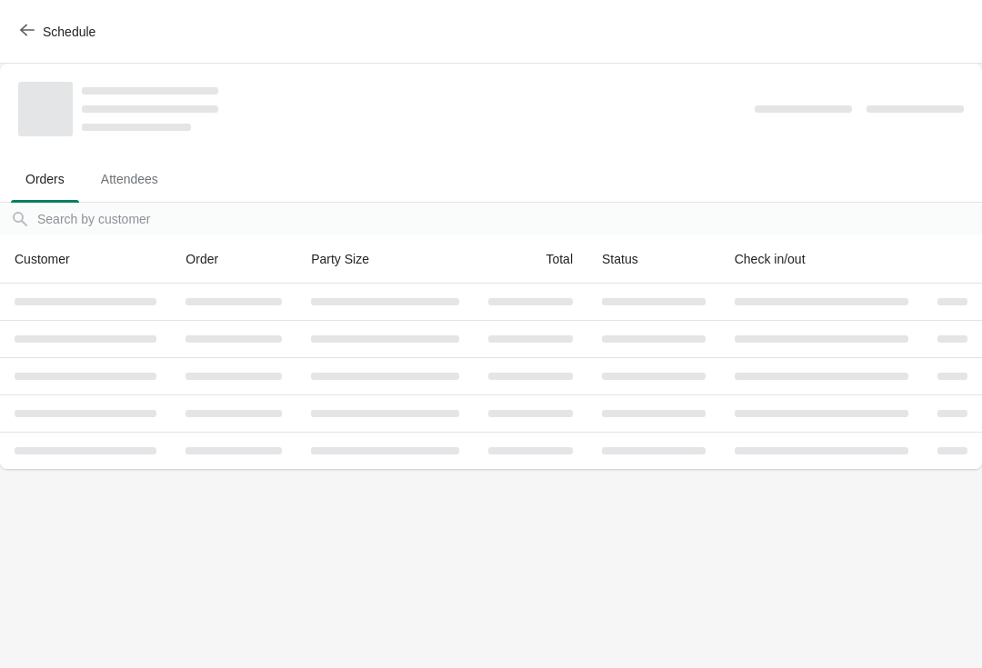
scroll to position [0, 0]
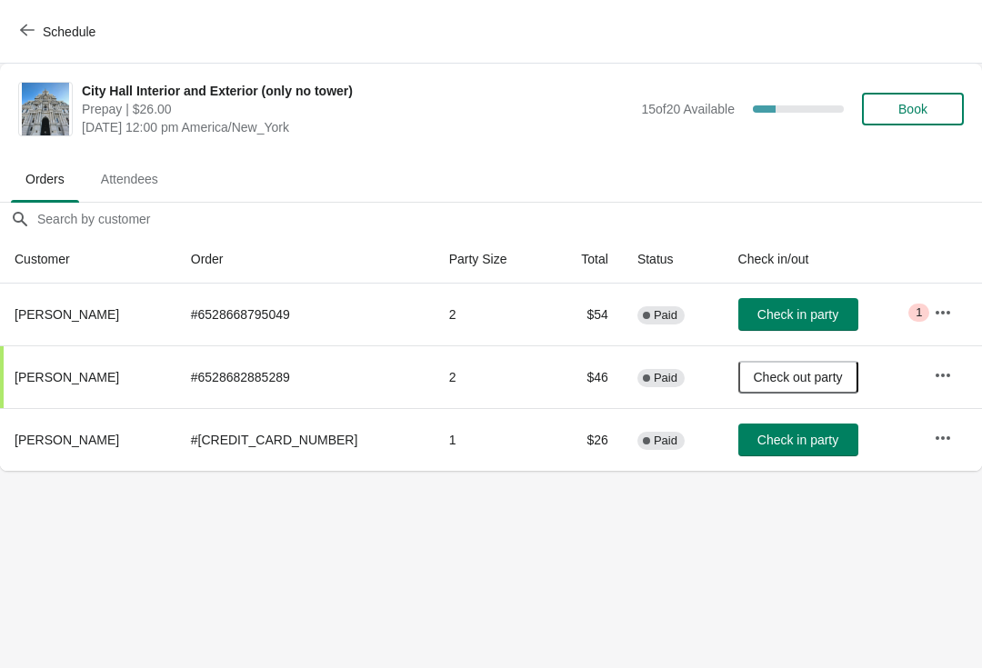
click at [774, 443] on span "Check in party" at bounding box center [797, 440] width 81 height 15
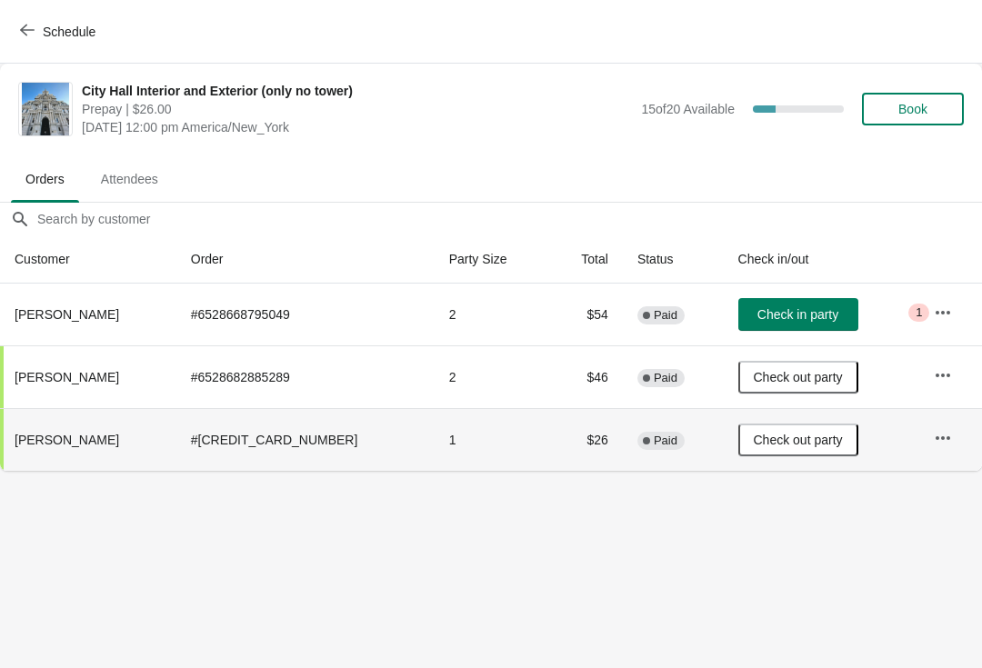
click at [15, 30] on button "Schedule" at bounding box center [59, 31] width 101 height 33
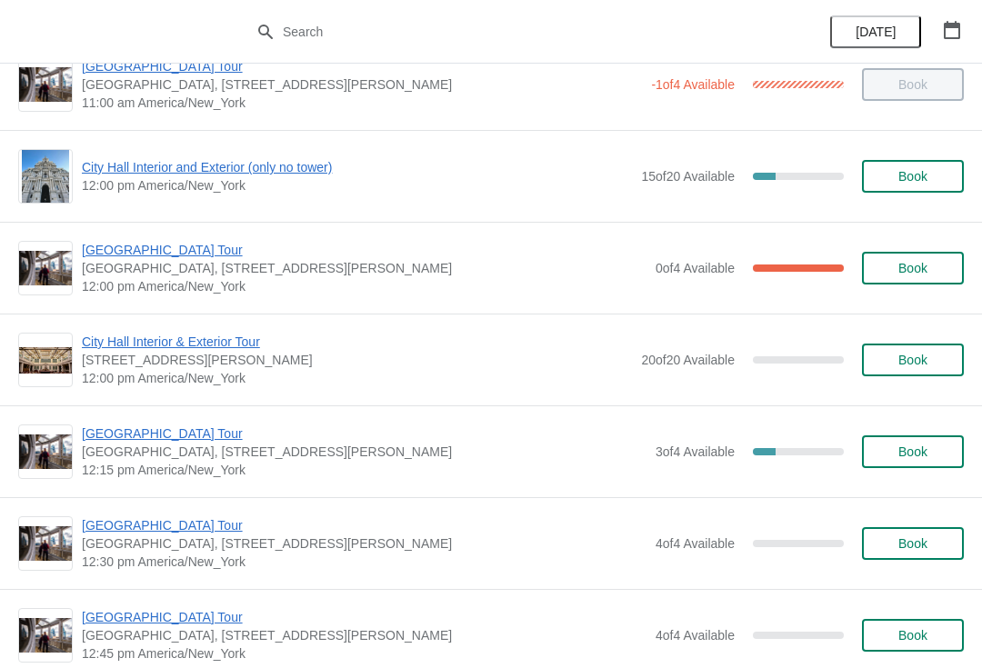
scroll to position [678, 0]
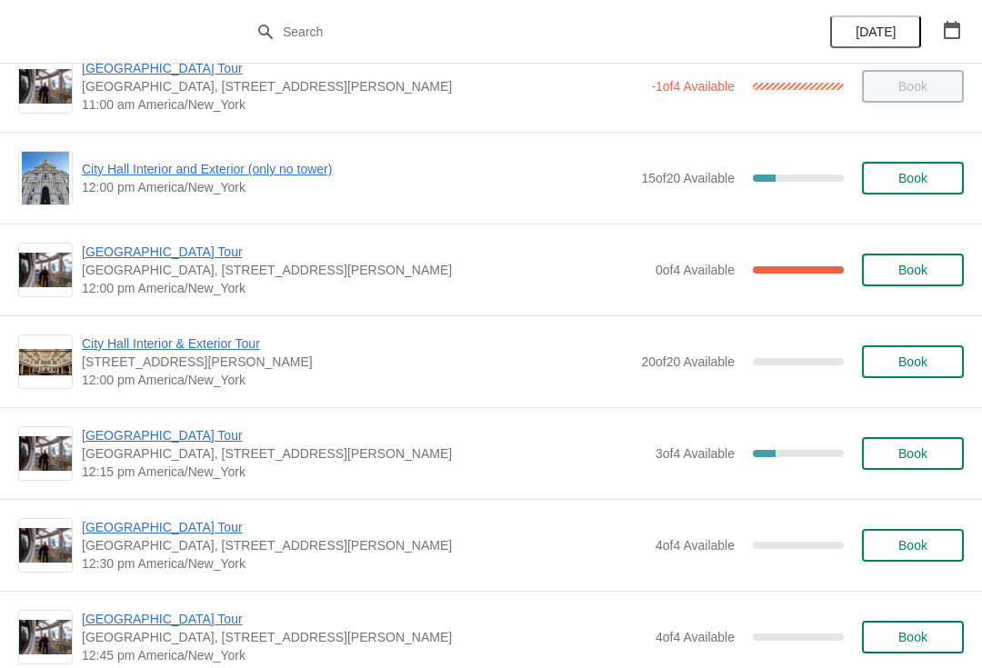
click at [99, 254] on span "[GEOGRAPHIC_DATA] Tour" at bounding box center [364, 252] width 565 height 18
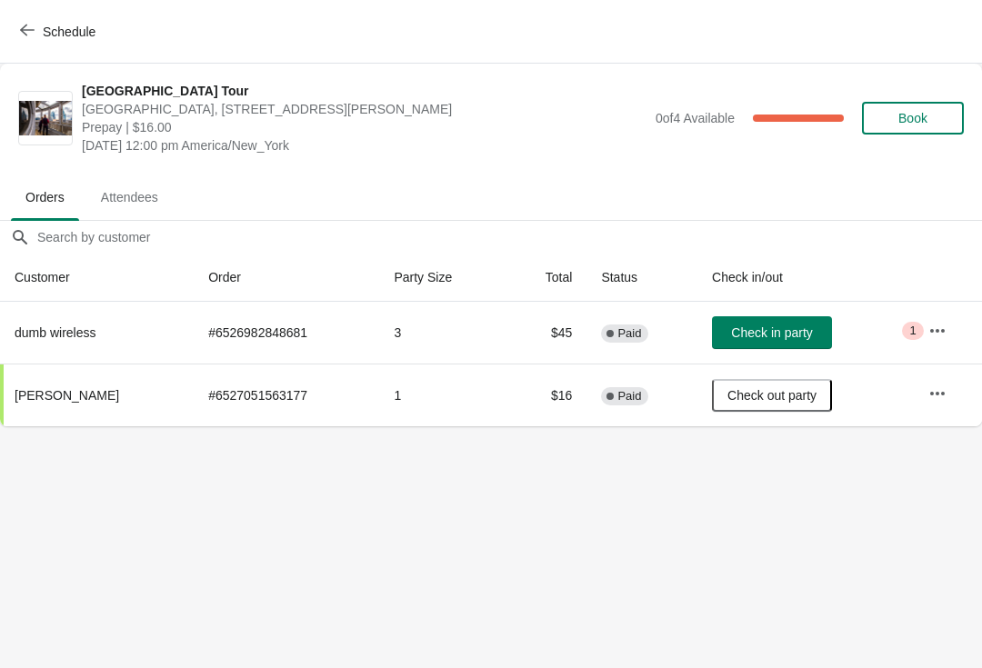
click at [25, 26] on icon "button" at bounding box center [27, 31] width 15 height 12
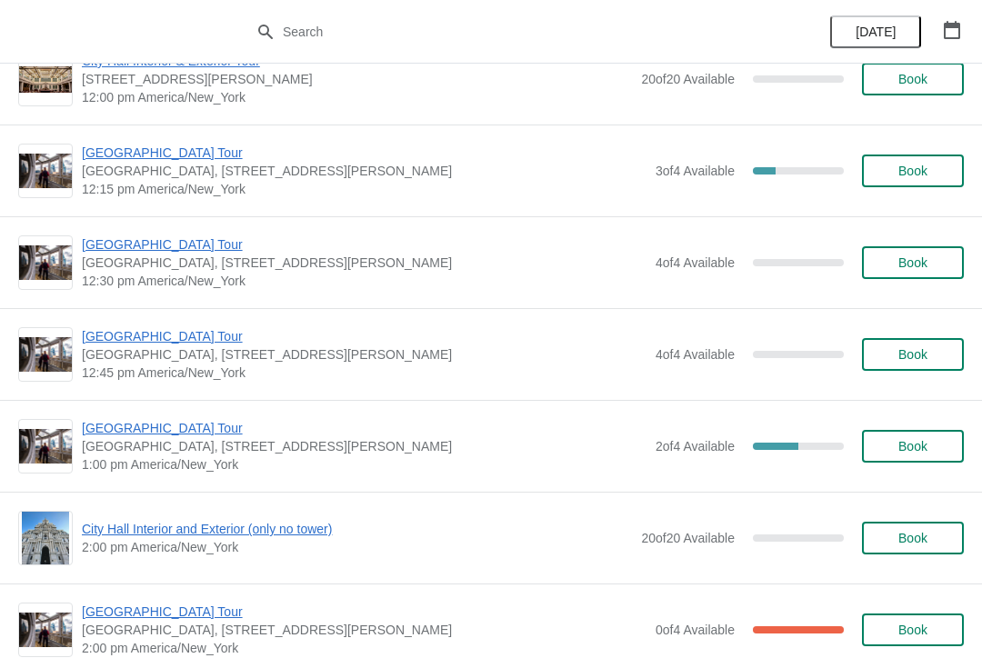
scroll to position [959, 0]
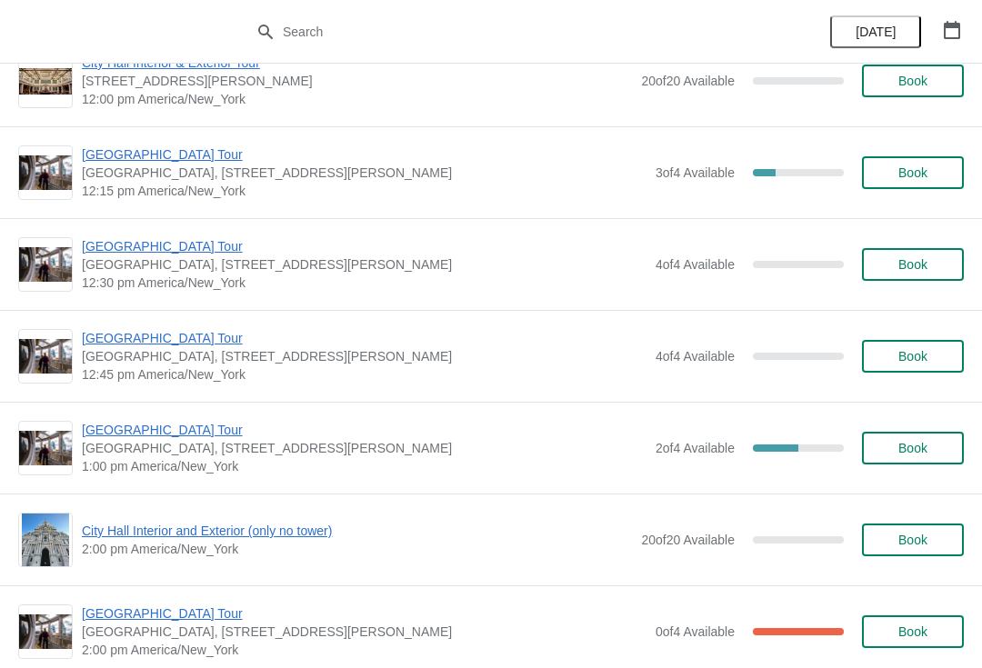
click at [124, 252] on span "[GEOGRAPHIC_DATA] Tour" at bounding box center [364, 246] width 565 height 18
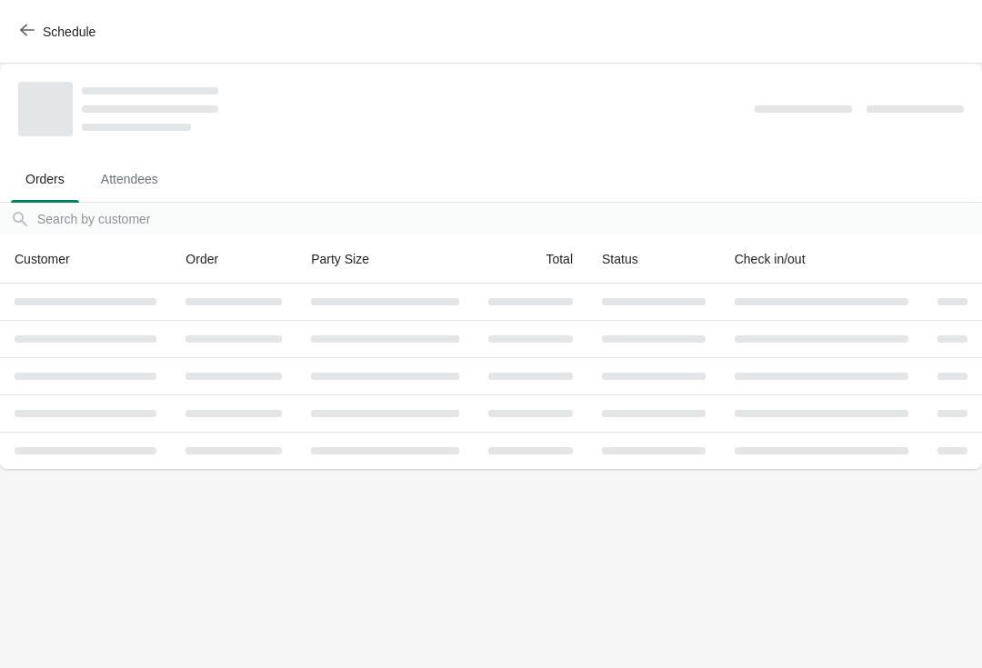
scroll to position [0, 0]
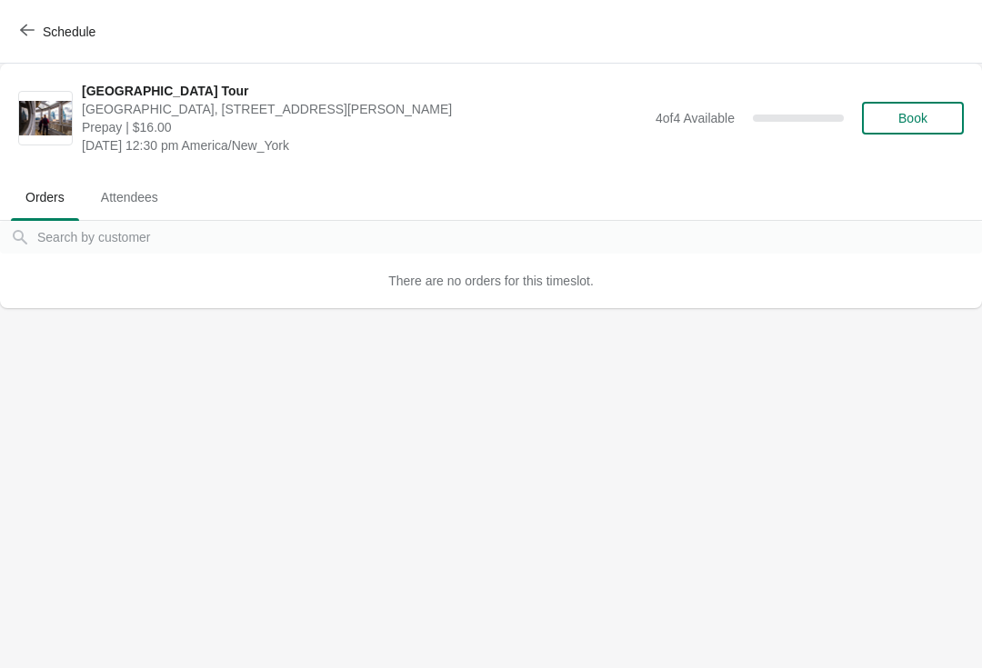
click at [35, 207] on span "Orders" at bounding box center [45, 197] width 68 height 33
click at [26, 29] on icon "button" at bounding box center [27, 30] width 15 height 15
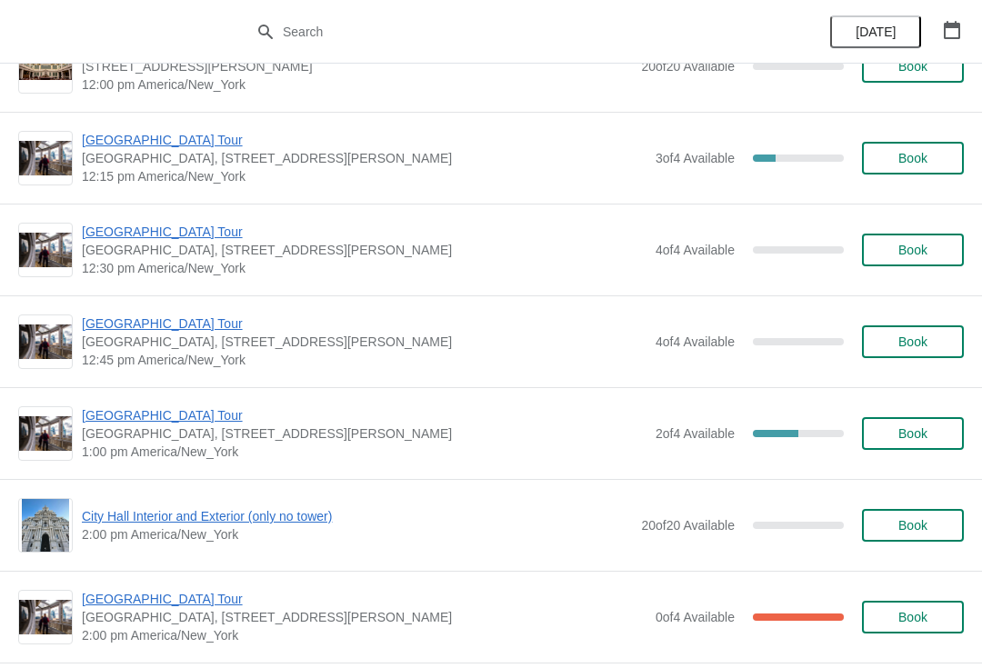
scroll to position [975, 0]
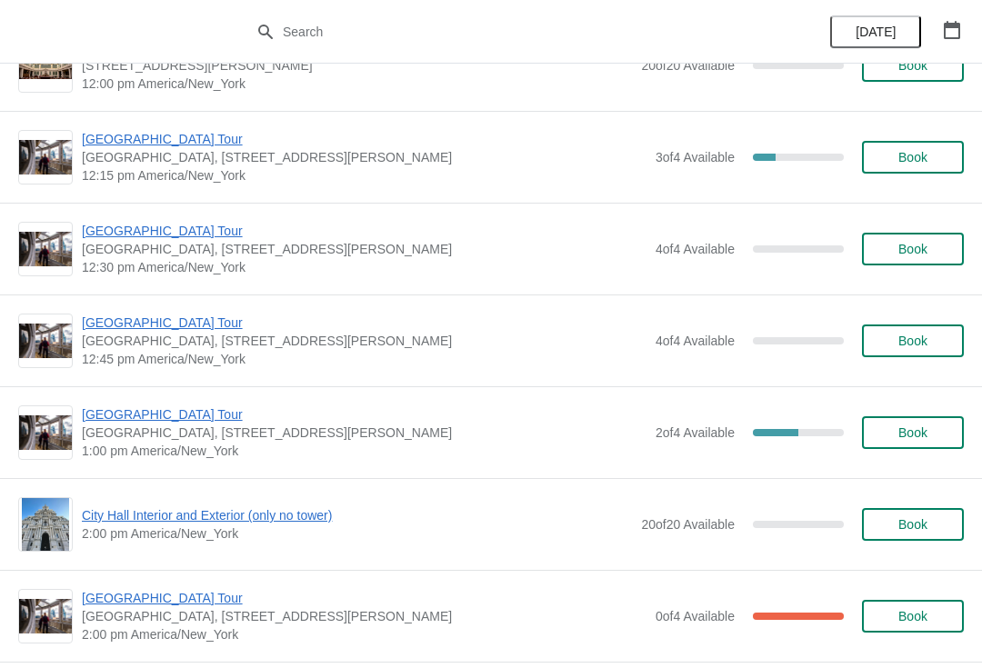
click at [120, 235] on span "[GEOGRAPHIC_DATA] Tour" at bounding box center [364, 231] width 565 height 18
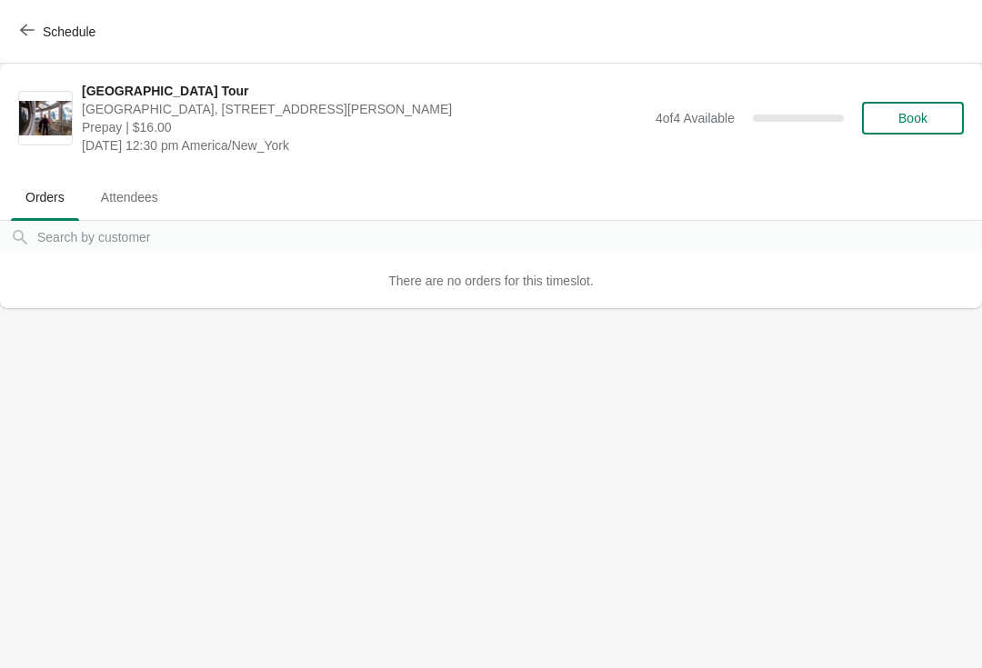
click at [927, 115] on span "Book" at bounding box center [912, 118] width 29 height 15
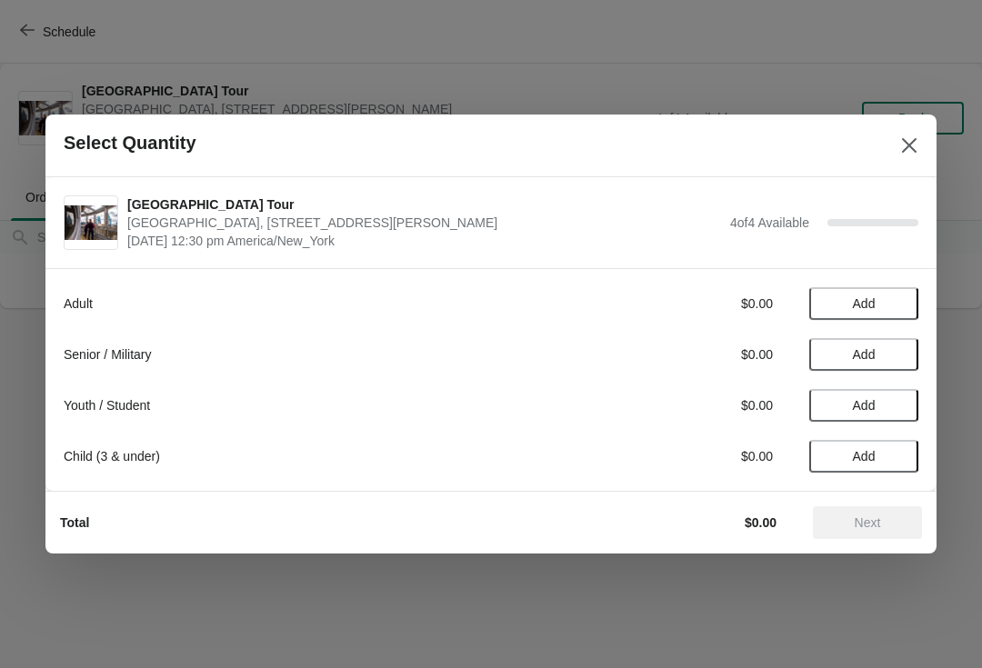
click at [853, 355] on span "Add" at bounding box center [864, 354] width 23 height 15
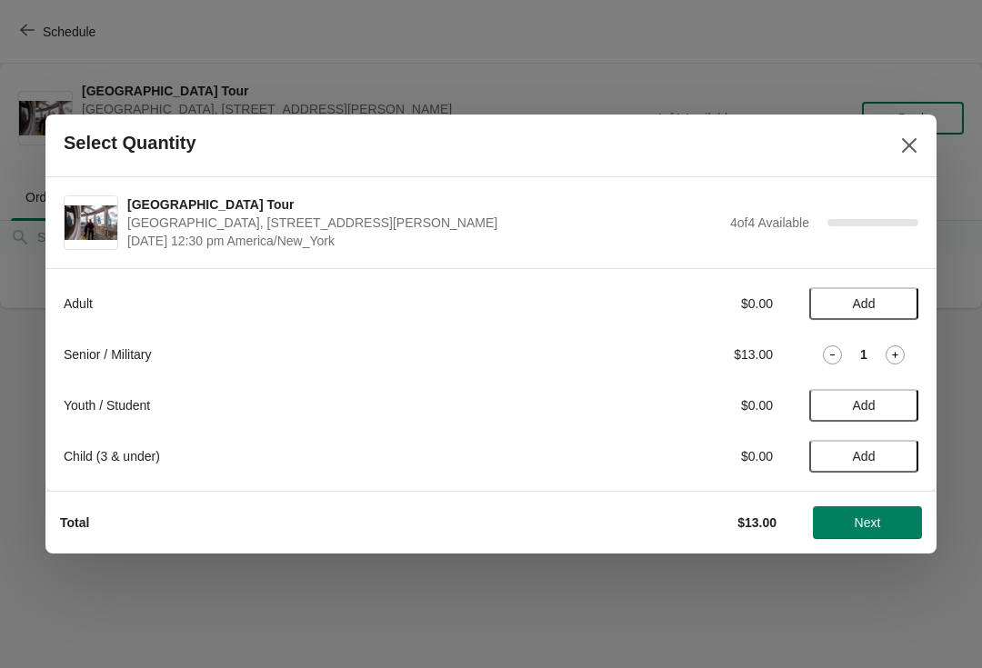
click at [894, 352] on icon at bounding box center [894, 354] width 19 height 19
click at [847, 520] on span "Next" at bounding box center [867, 522] width 80 height 15
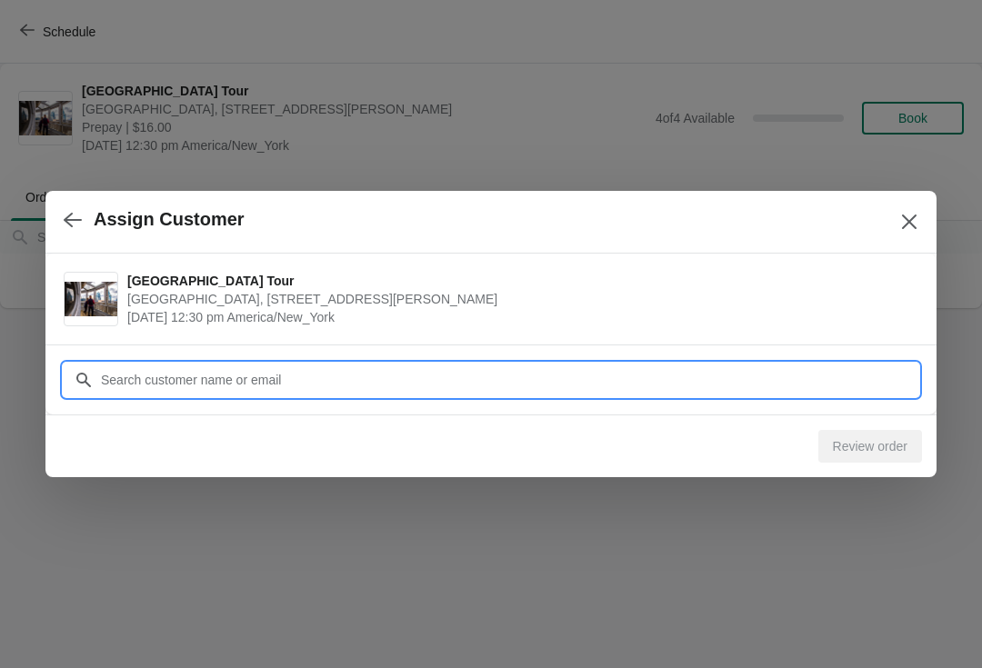
click at [115, 385] on input "Customer" at bounding box center [509, 380] width 818 height 33
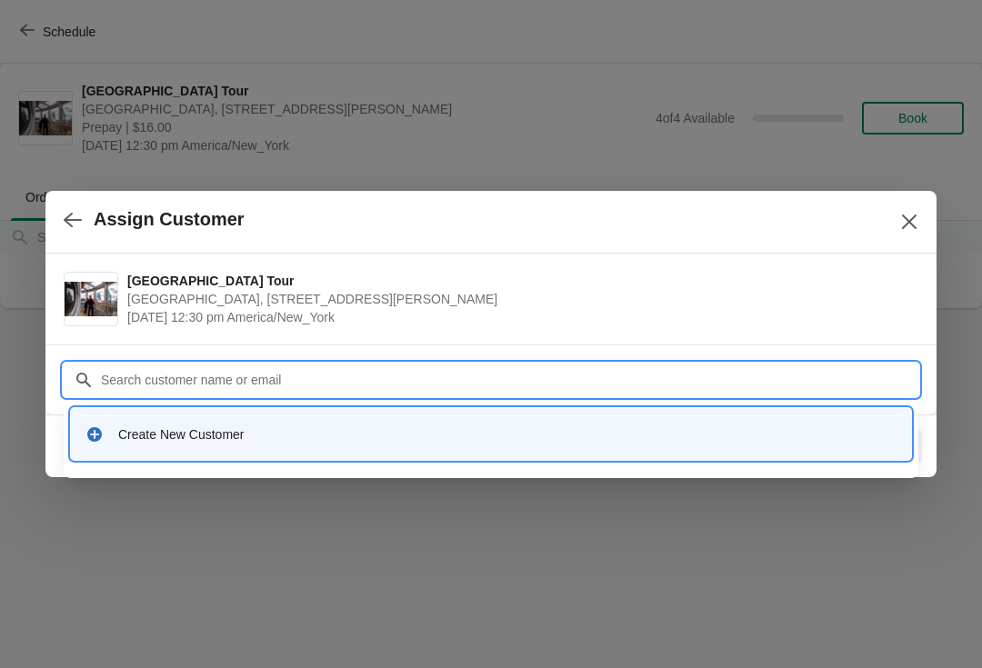
click at [145, 442] on div "Create New Customer" at bounding box center [507, 434] width 778 height 18
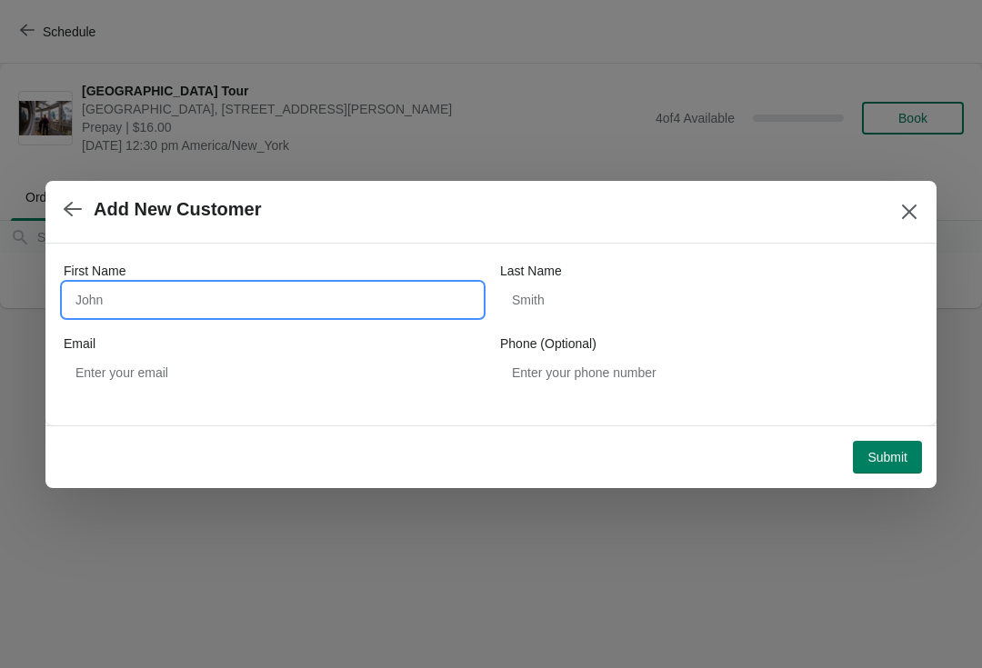
click at [109, 298] on input "First Name" at bounding box center [273, 300] width 418 height 33
type input "Angie"
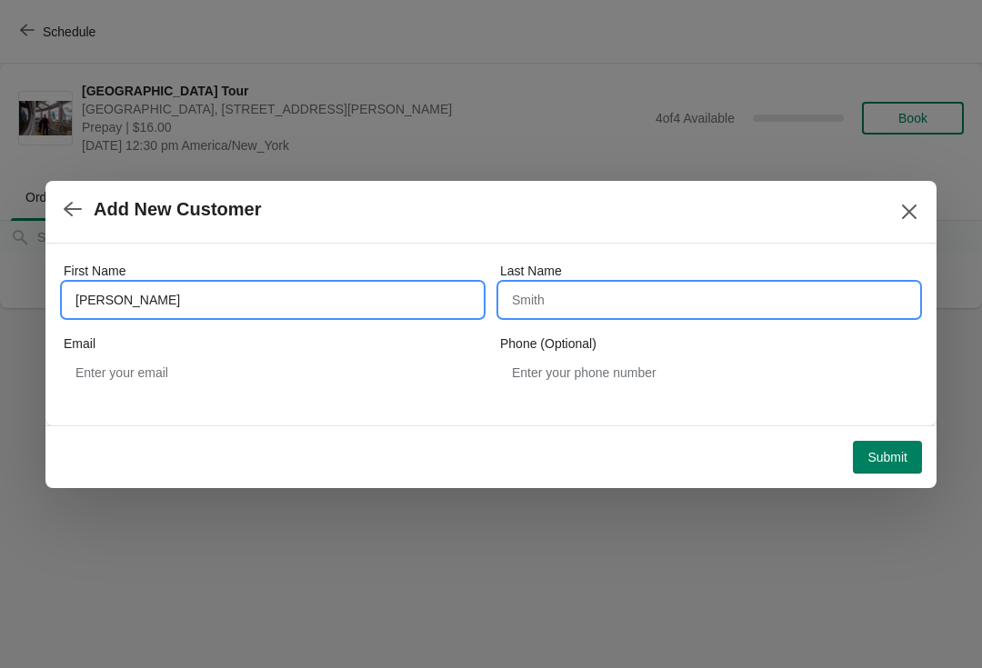
click at [655, 315] on input "Last Name" at bounding box center [709, 300] width 418 height 33
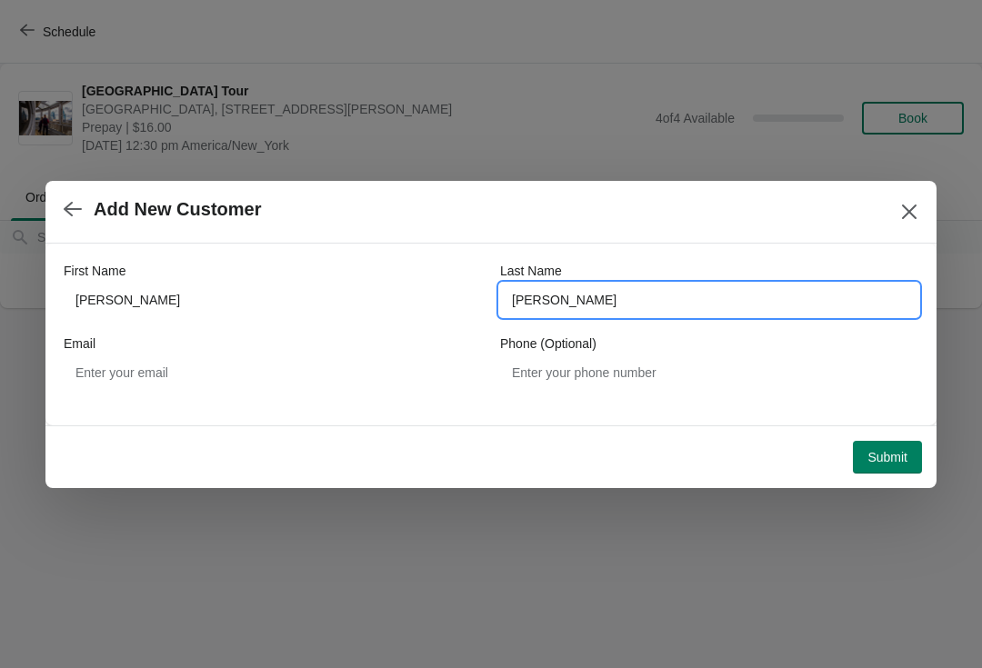
type input "Scott"
click at [895, 455] on span "Submit" at bounding box center [887, 457] width 40 height 15
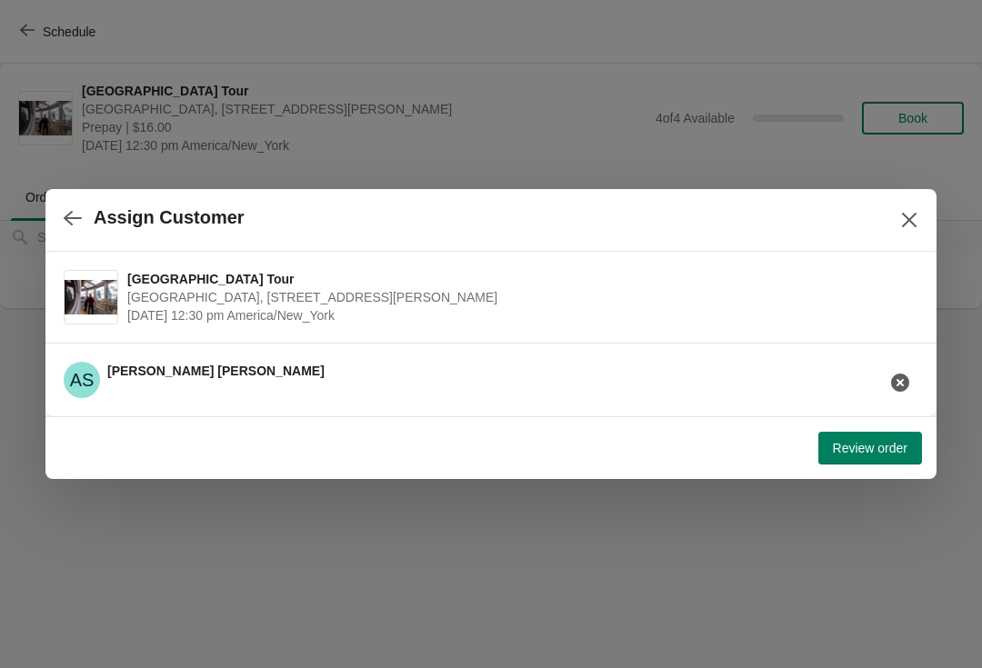
click at [872, 463] on button "Review order" at bounding box center [870, 448] width 104 height 33
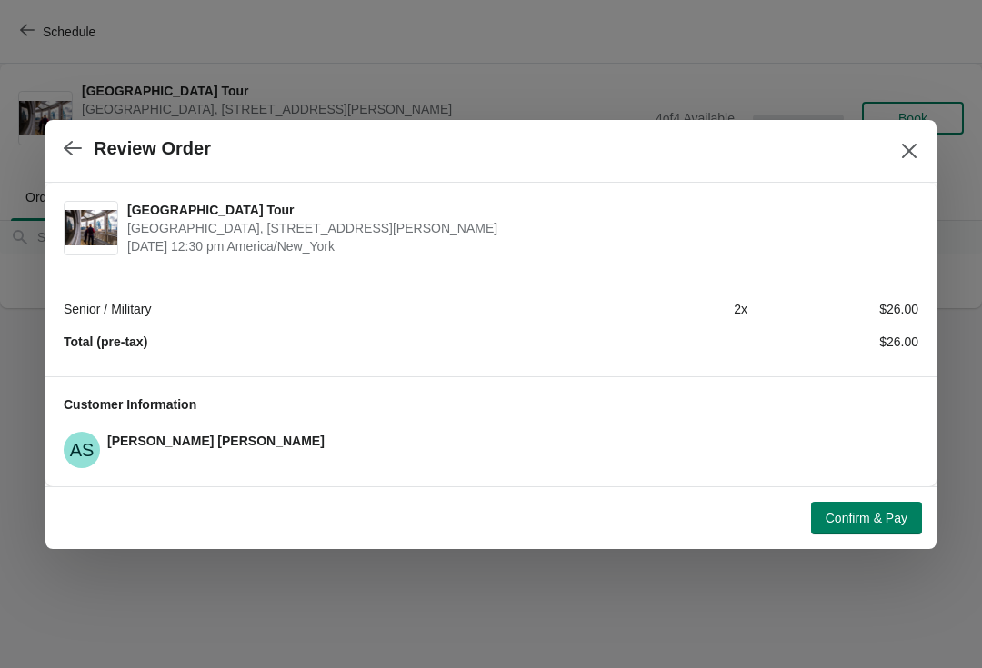
click at [889, 516] on span "Confirm & Pay" at bounding box center [866, 518] width 82 height 15
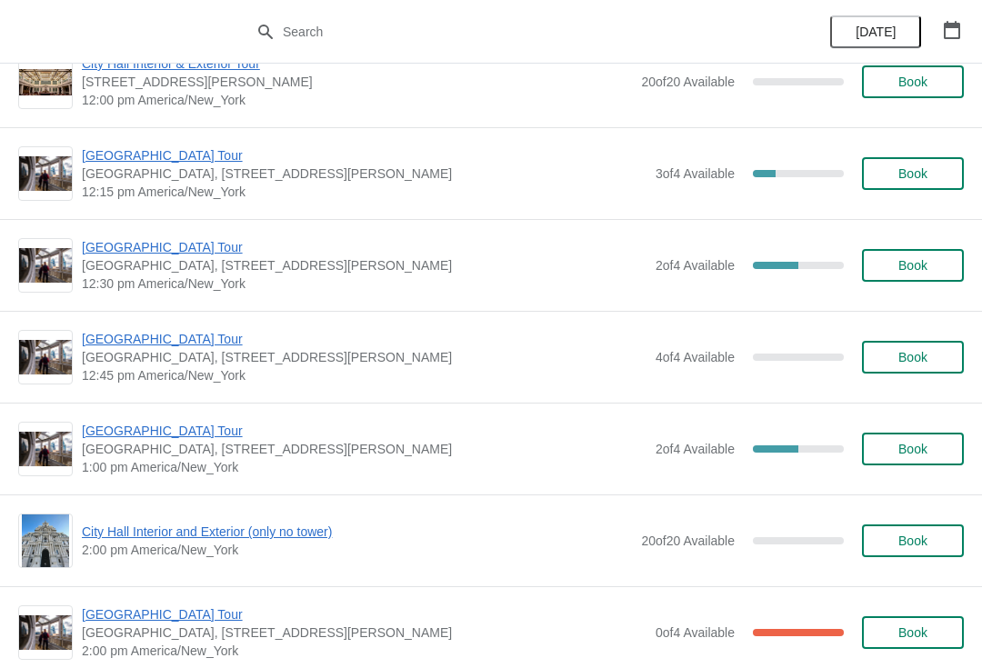
scroll to position [948, 0]
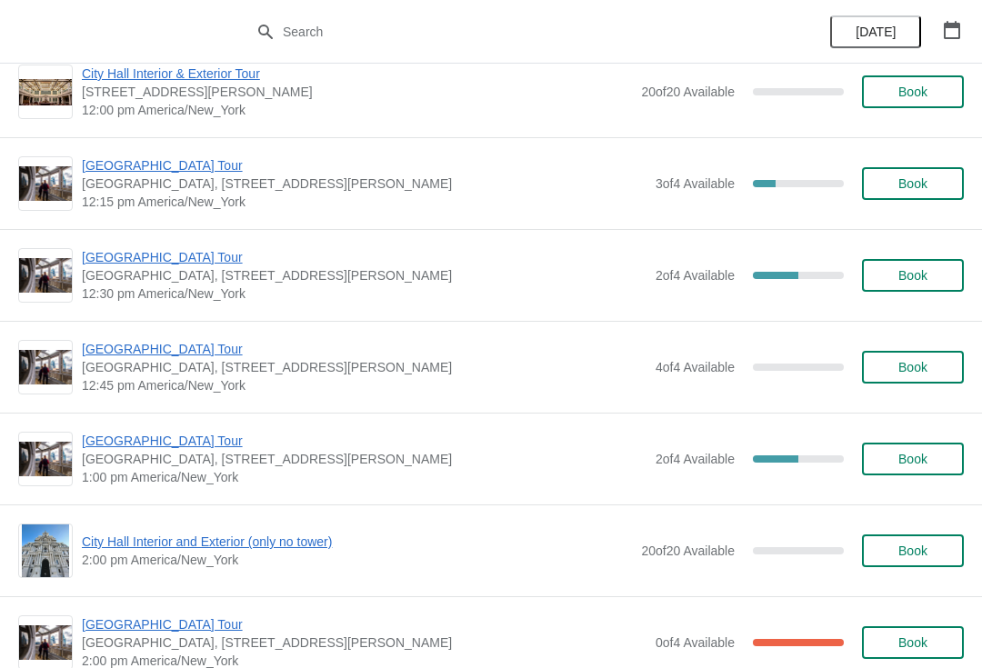
click at [111, 255] on span "[GEOGRAPHIC_DATA] Tour" at bounding box center [364, 257] width 565 height 18
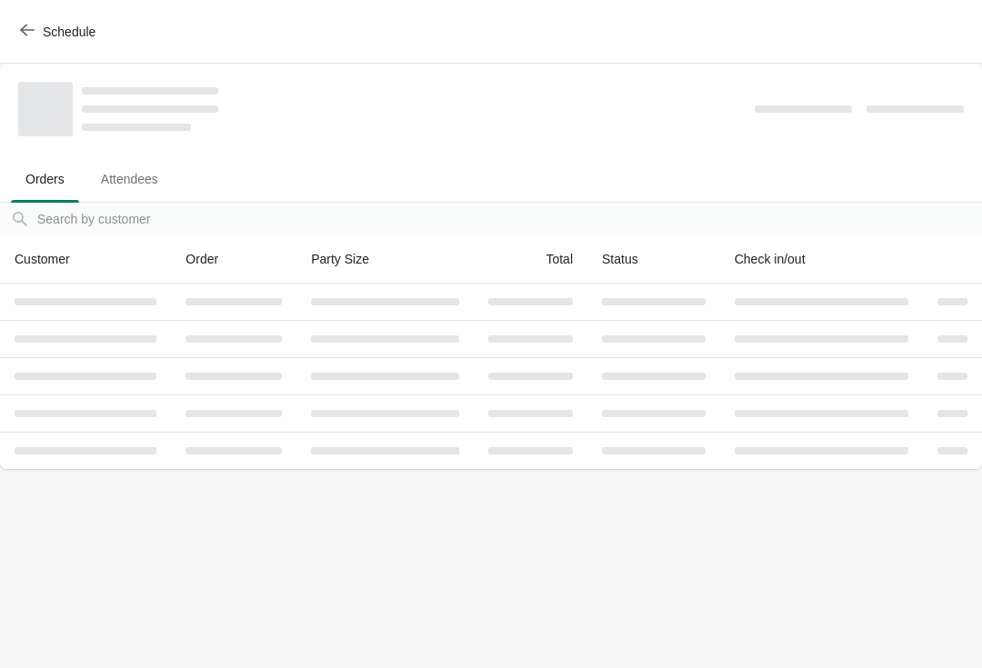
scroll to position [0, 0]
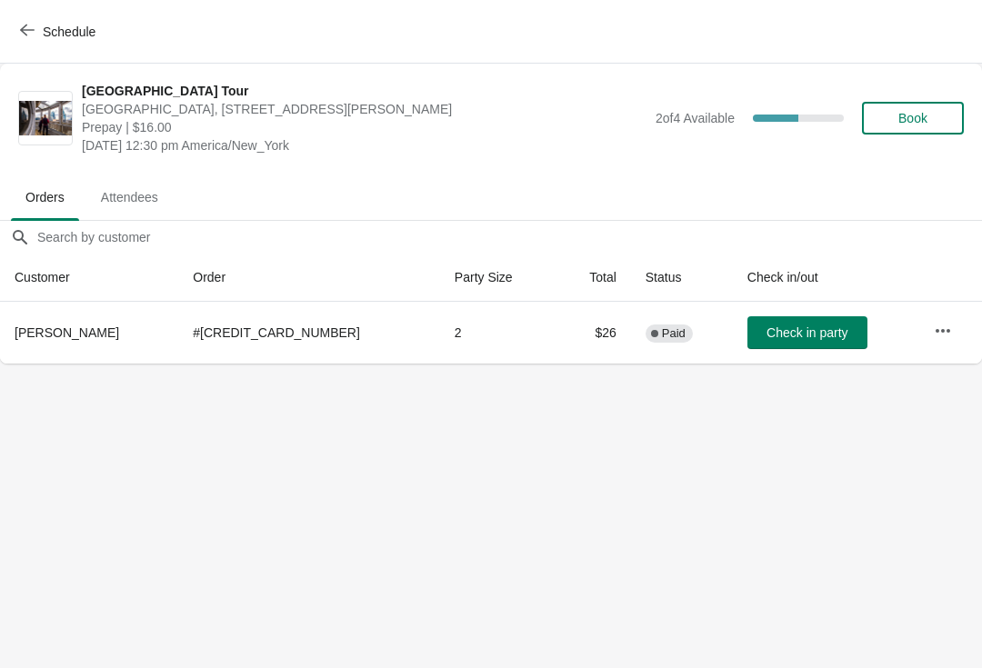
click at [909, 112] on span "Book" at bounding box center [912, 118] width 29 height 15
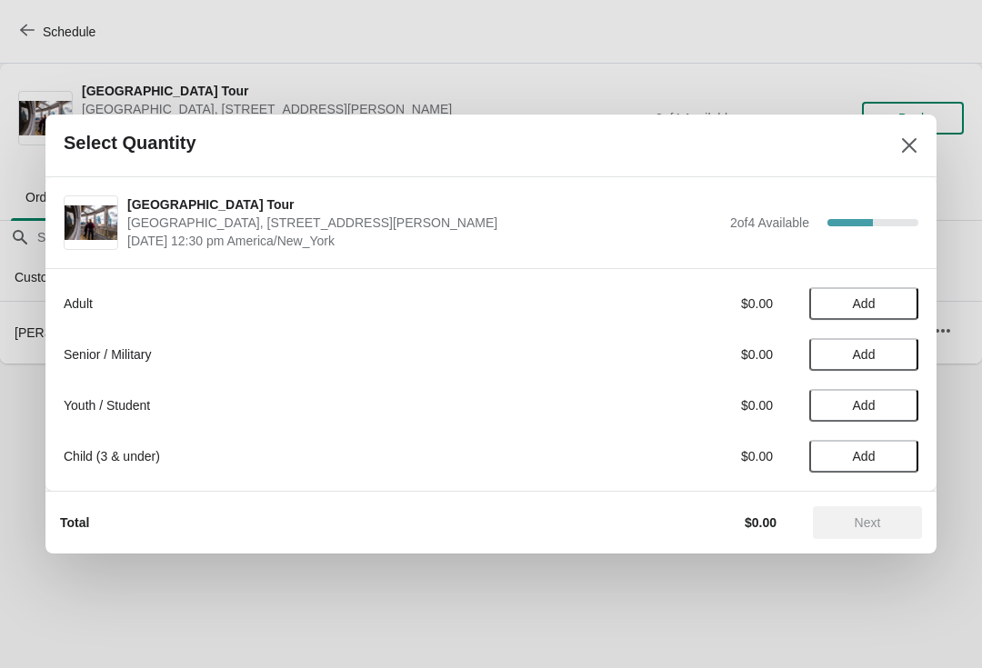
click at [859, 299] on span "Add" at bounding box center [864, 303] width 23 height 15
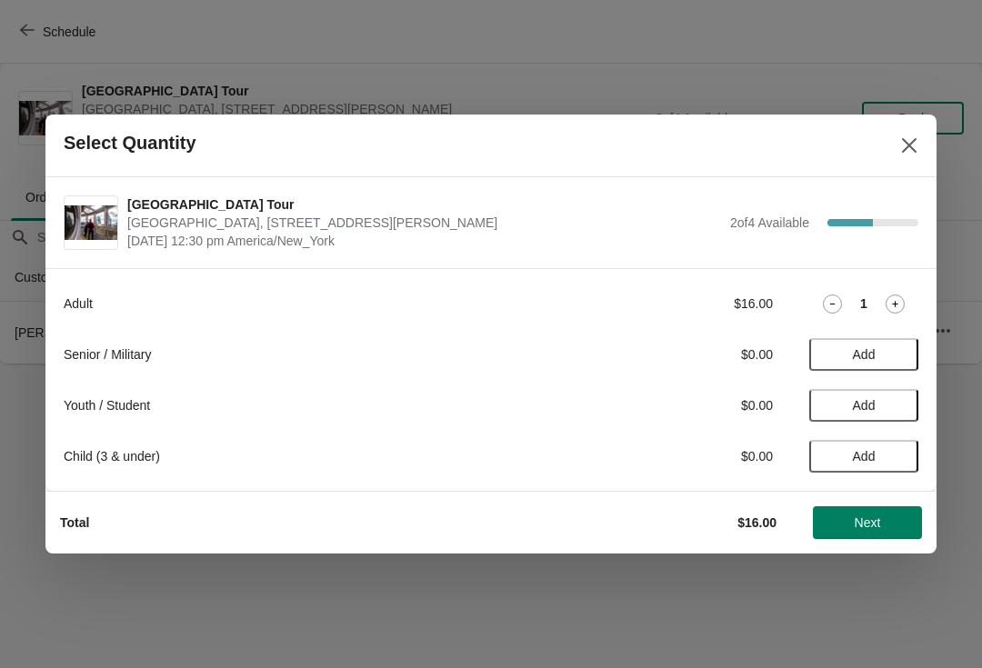
click at [900, 311] on icon at bounding box center [894, 304] width 19 height 19
click at [852, 517] on span "Next" at bounding box center [867, 522] width 80 height 15
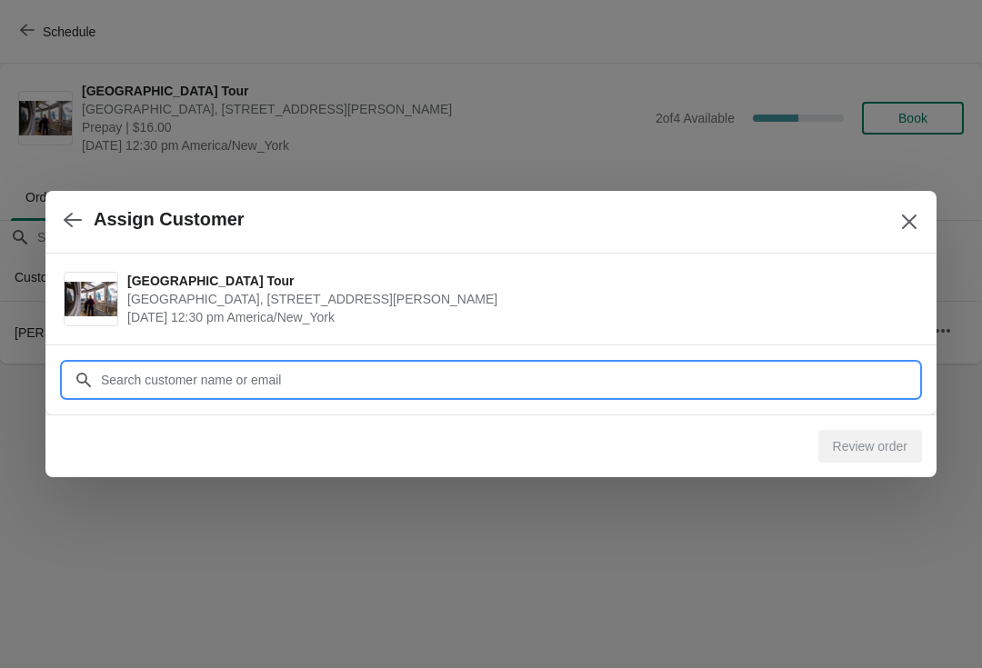
click at [116, 365] on input "Customer" at bounding box center [509, 380] width 818 height 33
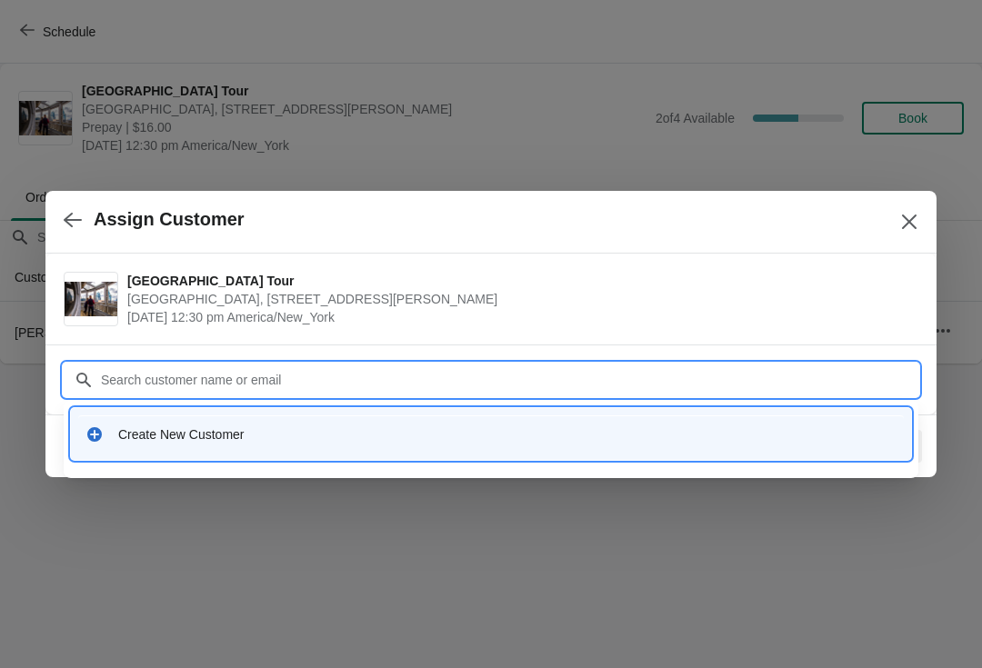
click at [120, 445] on div "Create New Customer" at bounding box center [490, 433] width 825 height 37
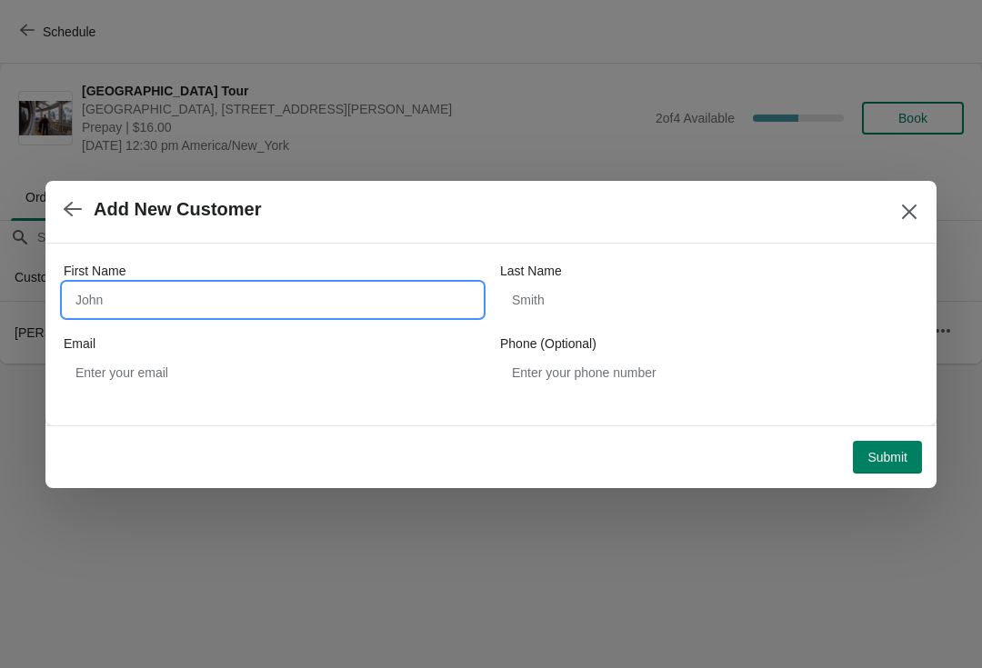
click at [110, 292] on input "First Name" at bounding box center [273, 300] width 418 height 33
type input "Angel"
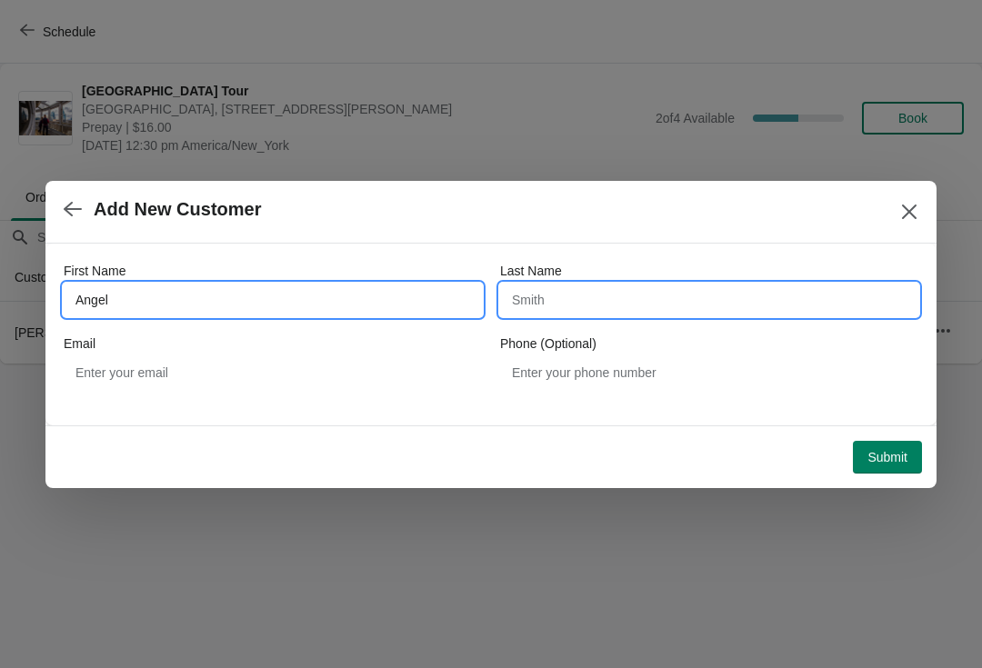
click at [614, 292] on input "Last Name" at bounding box center [709, 300] width 418 height 33
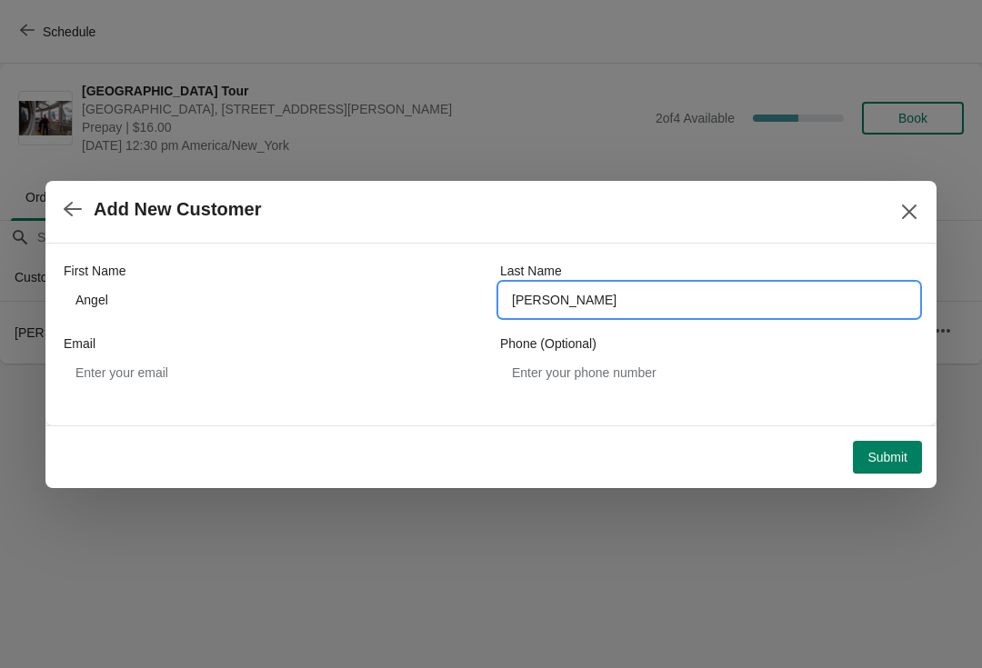
type input "[PERSON_NAME]"
click at [903, 463] on span "Submit" at bounding box center [887, 457] width 40 height 15
